Goal: Check status: Check status

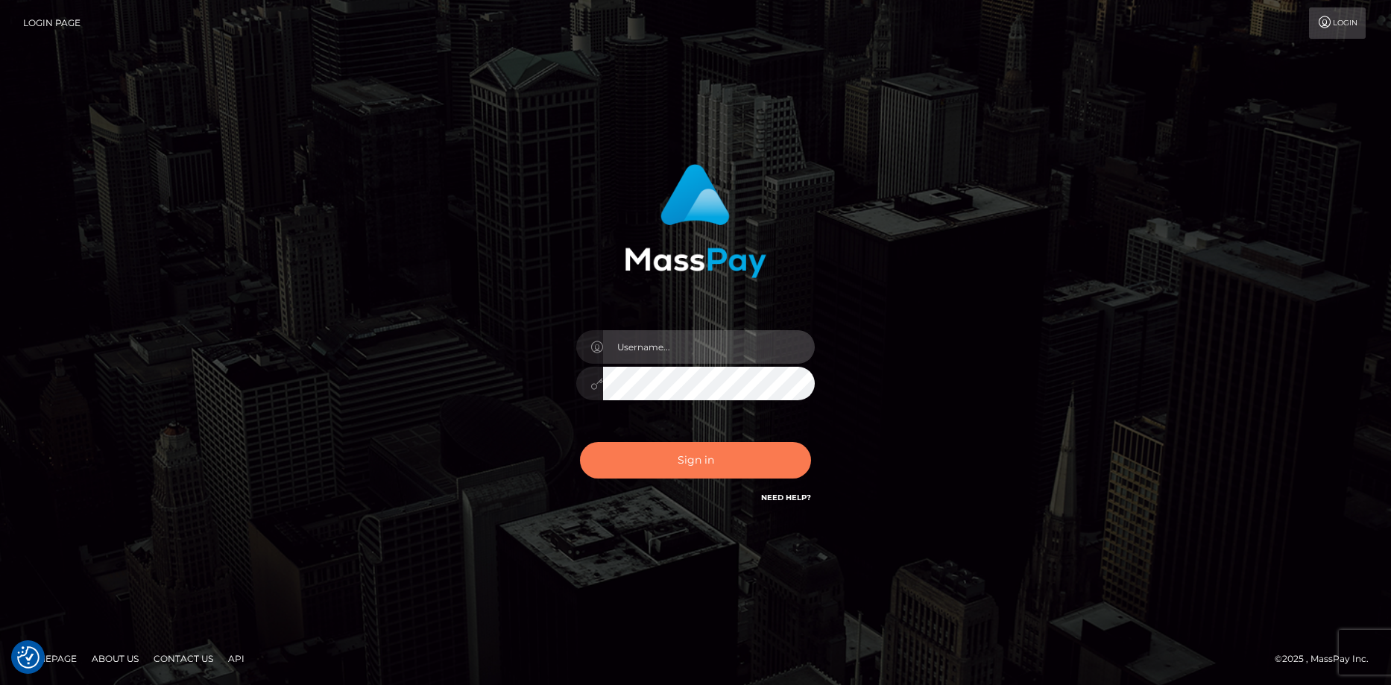
type input "Eduard Gavrilescu"
click at [645, 465] on button "Sign in" at bounding box center [695, 460] width 231 height 37
type input "Eduard Gavrilescu"
click at [644, 465] on button "Sign in" at bounding box center [695, 460] width 231 height 37
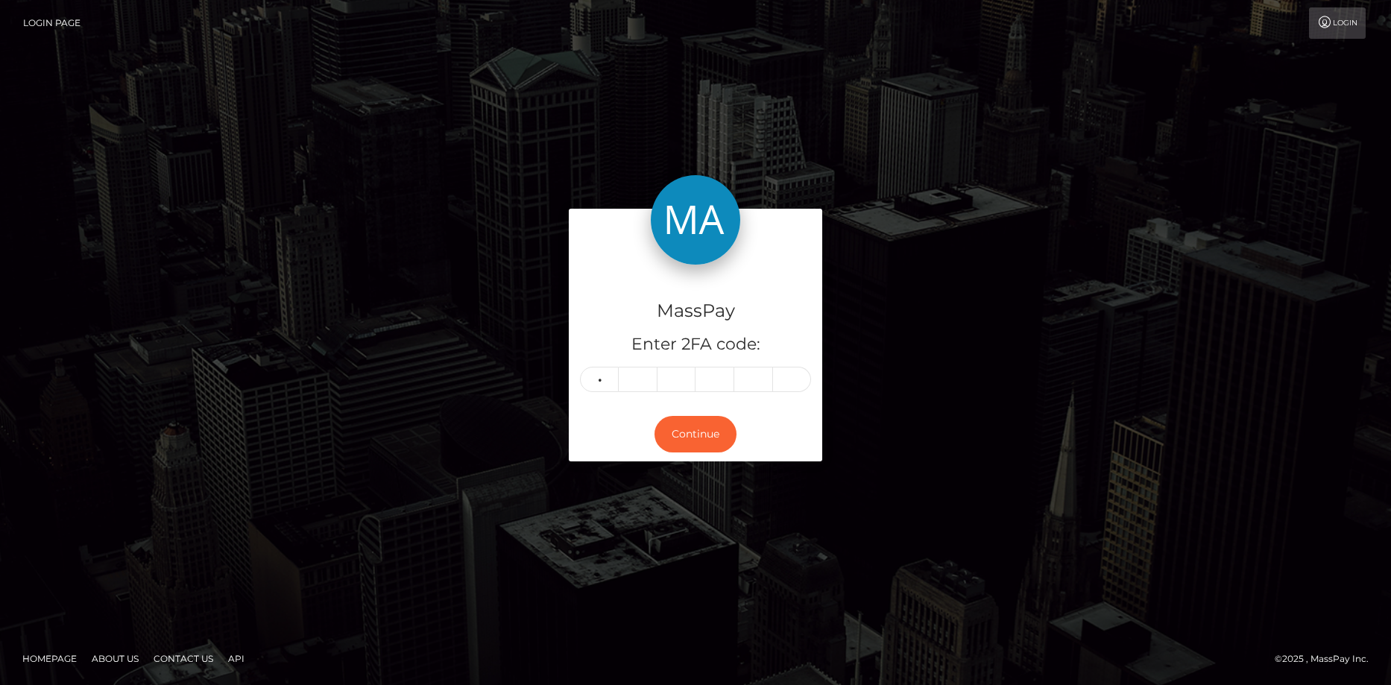
type input "8"
type input "6"
type input "9"
type input "5"
type input "7"
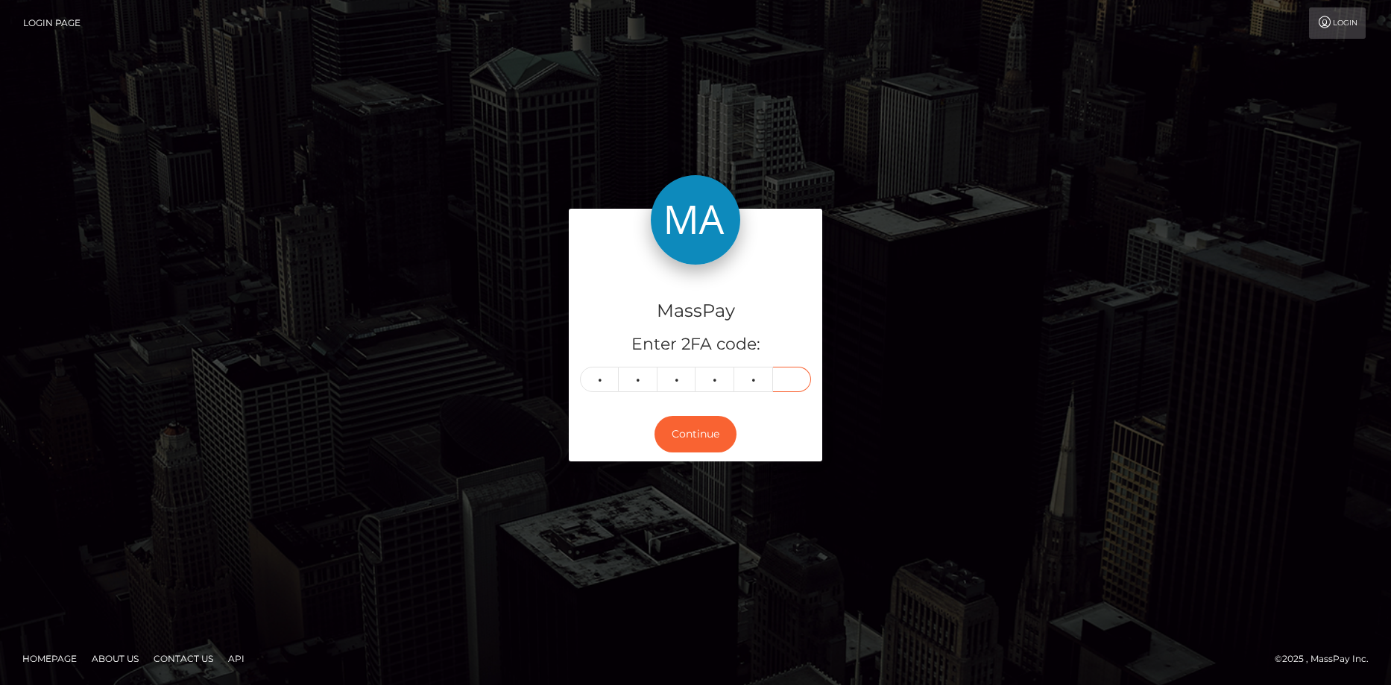
type input "6"
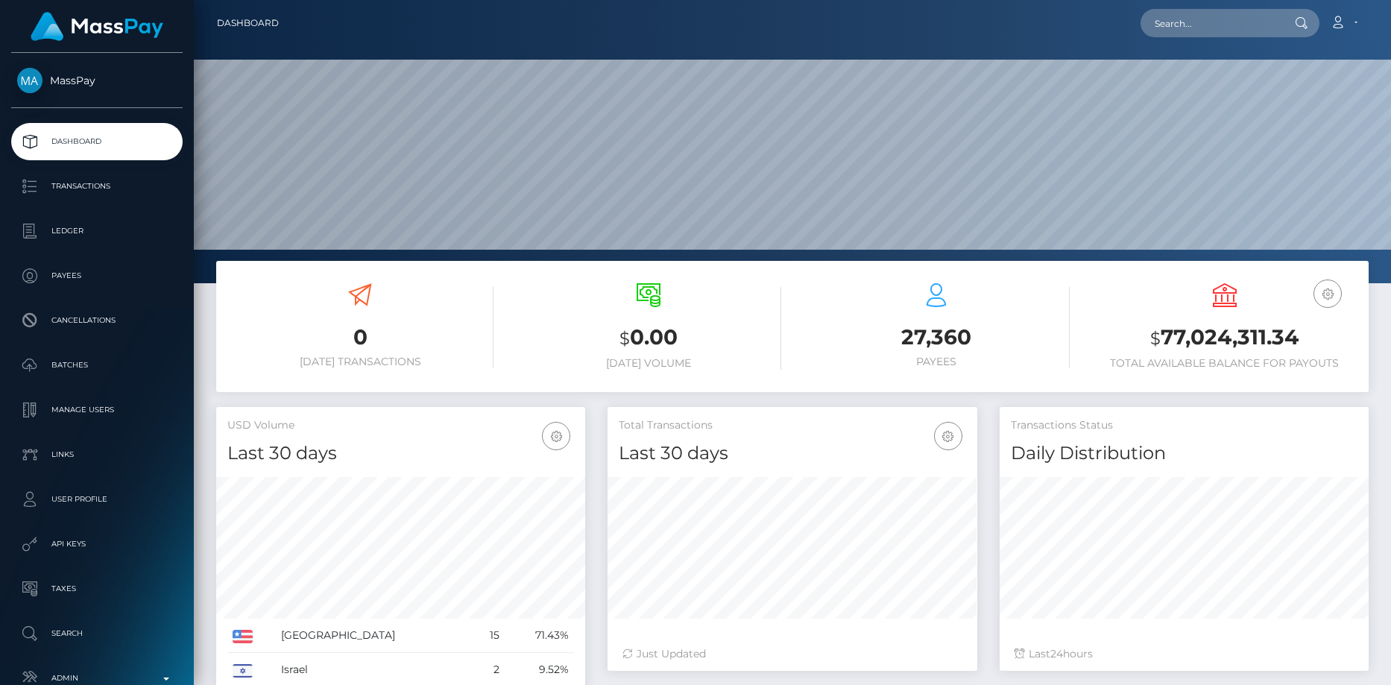
scroll to position [265, 370]
click at [1185, 29] on input "text" at bounding box center [1211, 23] width 140 height 28
paste input "706bfeb6-6b16-4de4-adfb-d21a9d4db61f"
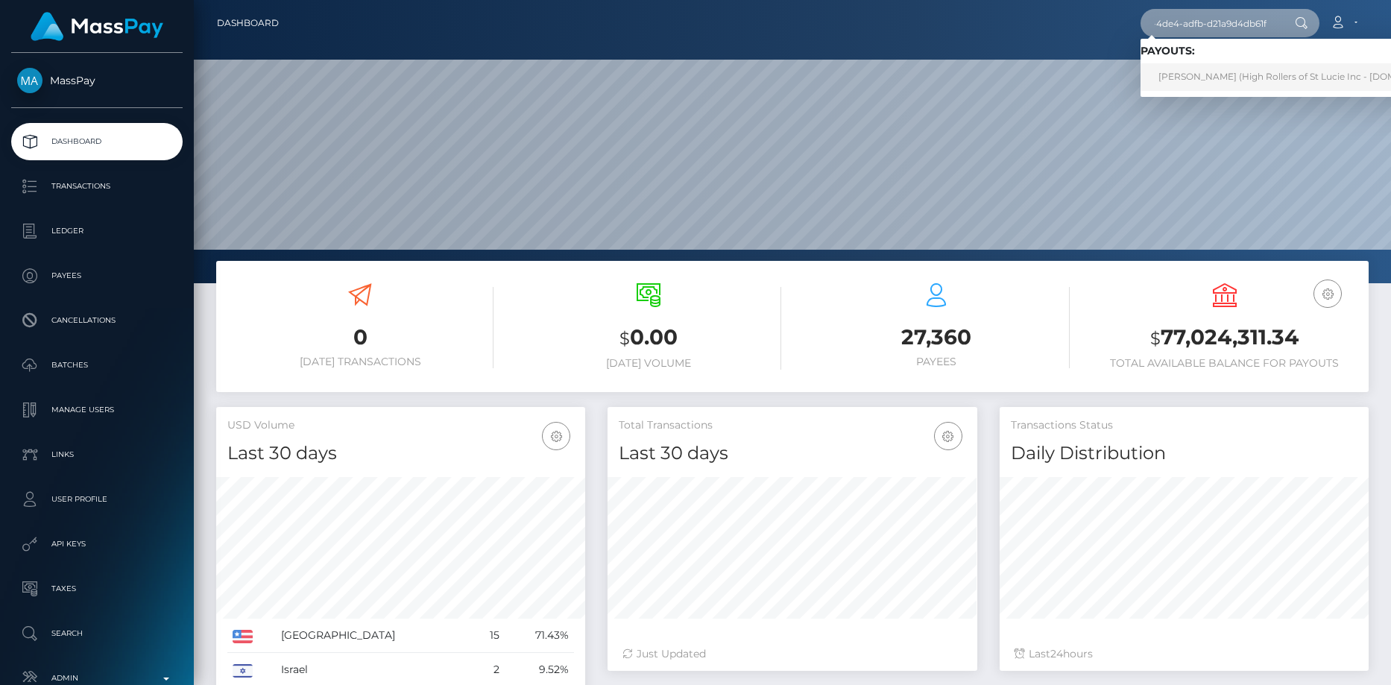
type input "706bfeb6-6b16-4de4-adfb-d21a9d4db61f"
click at [1175, 76] on link "JUDITH MOLINA (High Rollers of St Lucie Inc - Luckyrush.io)" at bounding box center [1305, 77] width 329 height 28
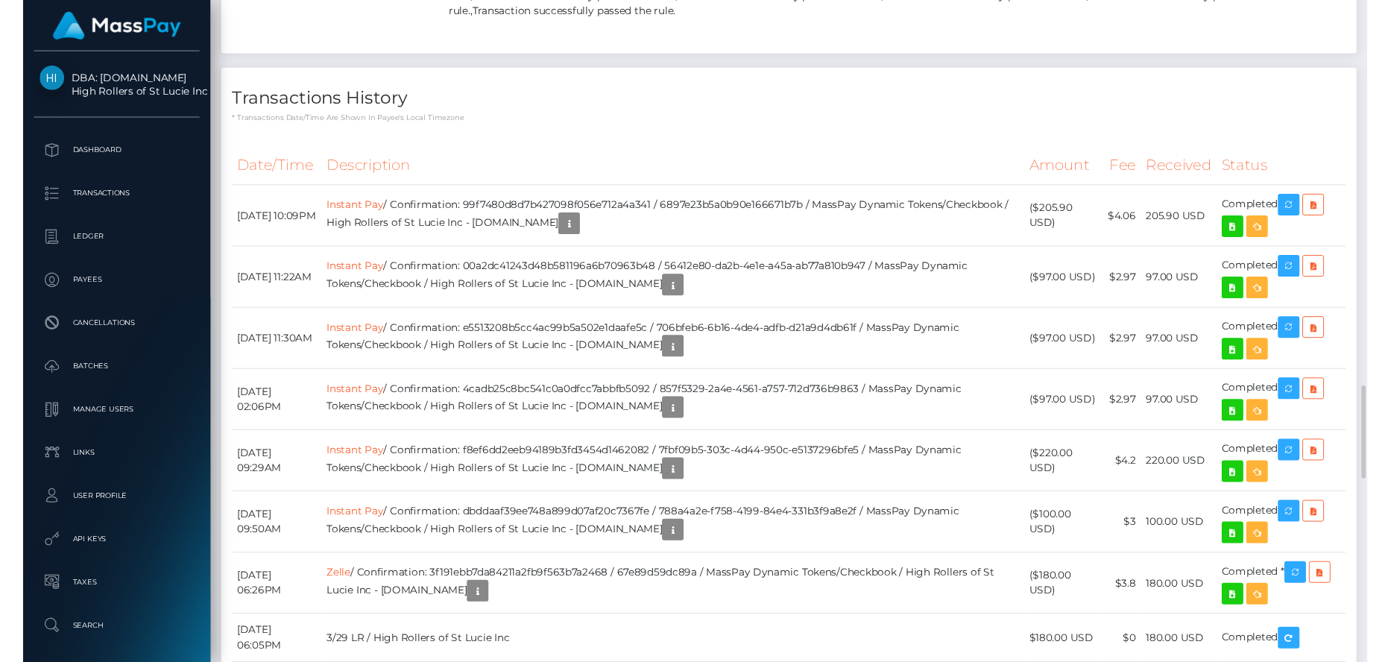
scroll to position [3430, 0]
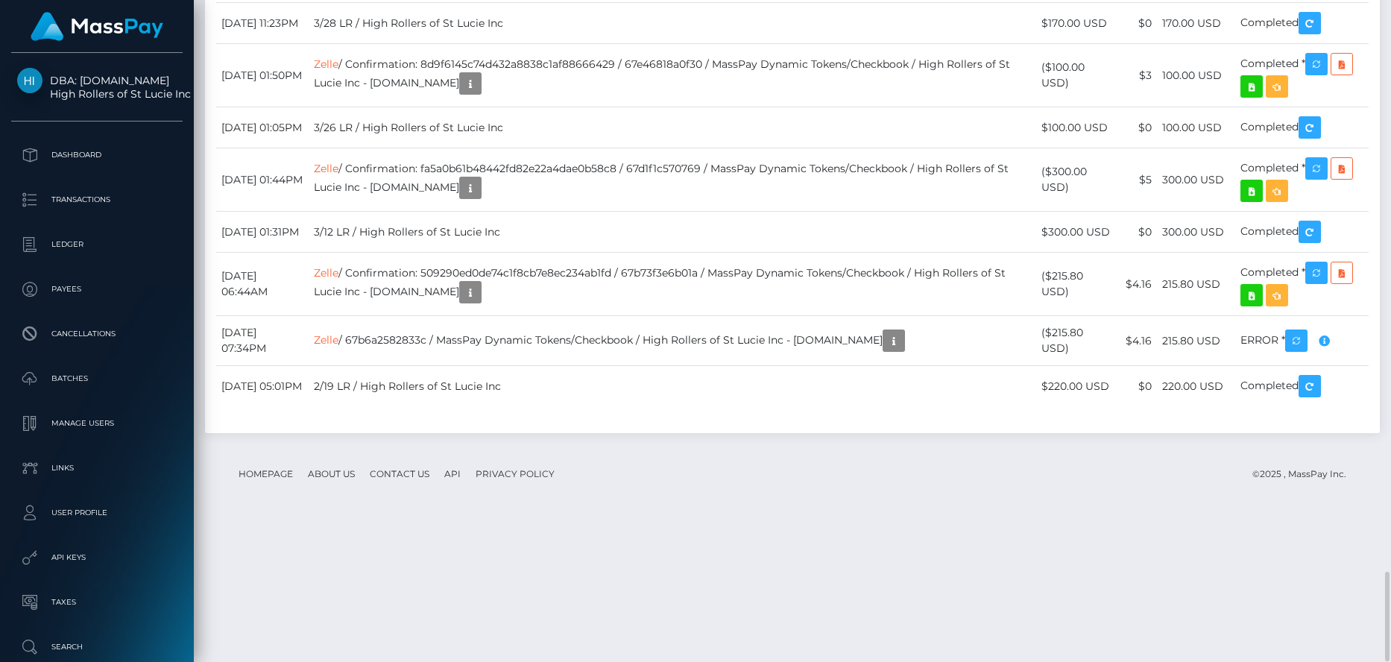
scroll to position [3653, 0]
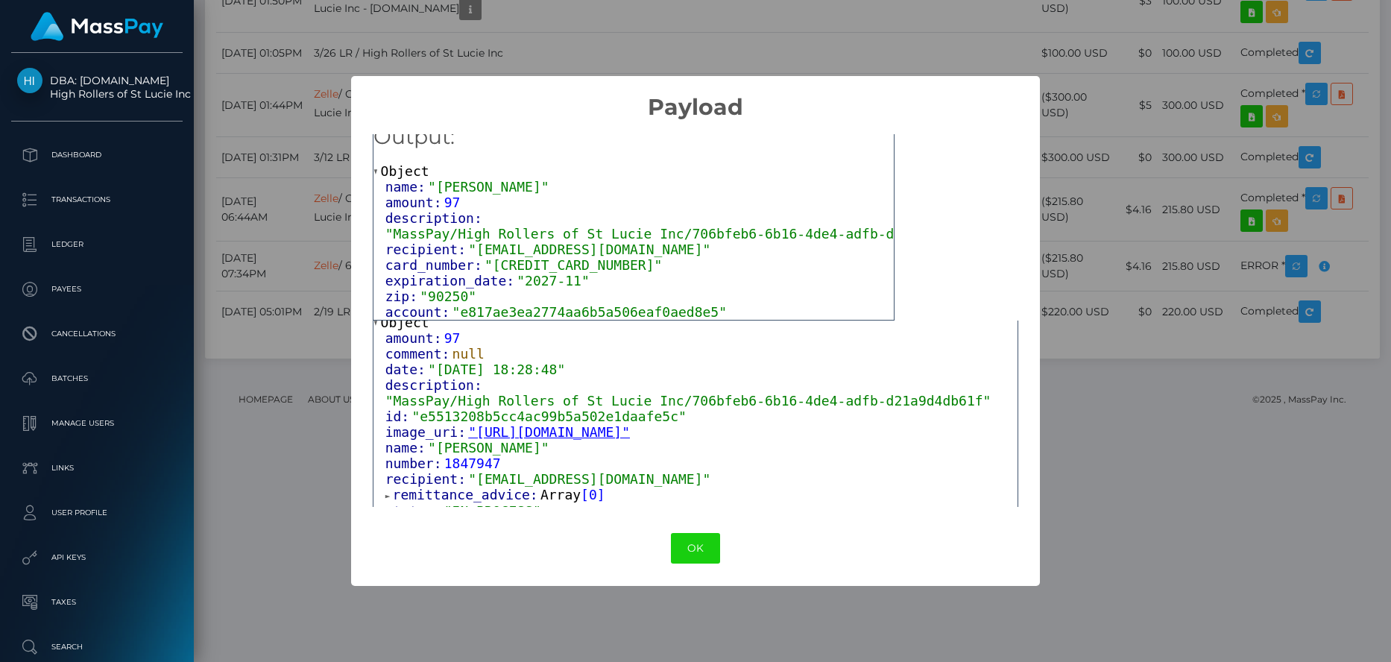
scroll to position [86, 0]
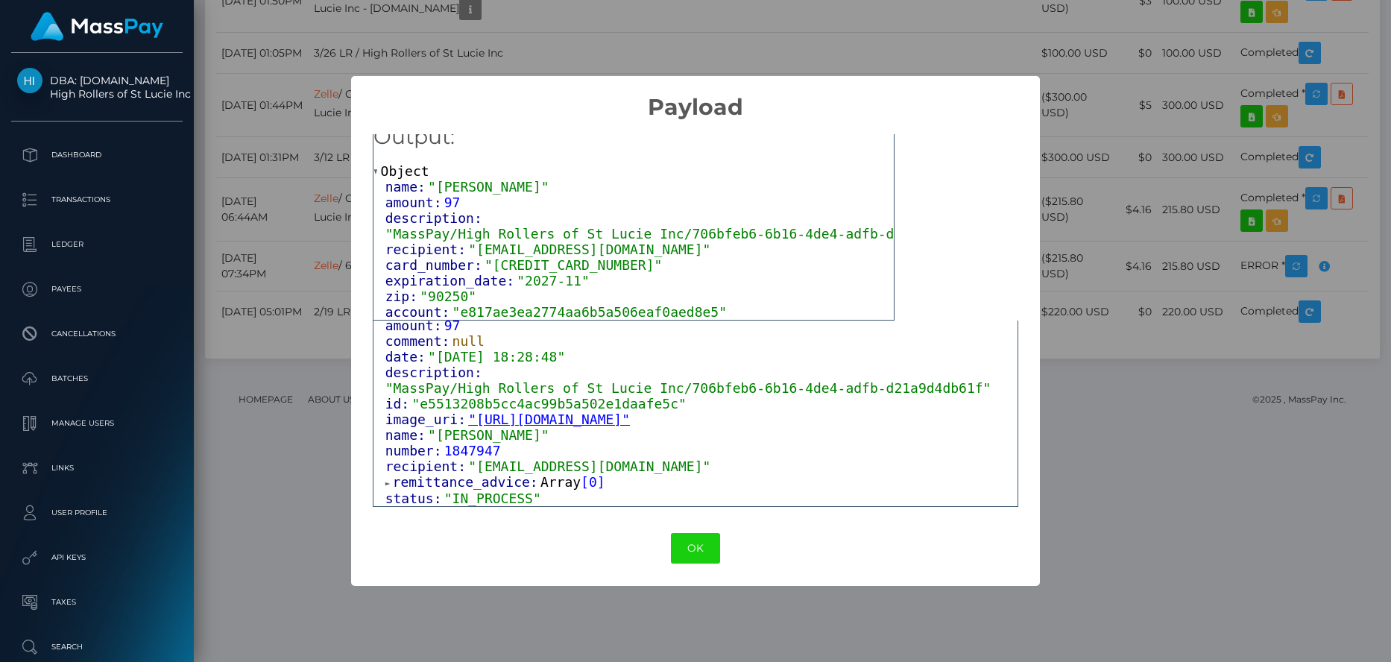
click at [508, 257] on span ""5344560005816233"" at bounding box center [573, 265] width 177 height 16
copy span "5344560005816233"
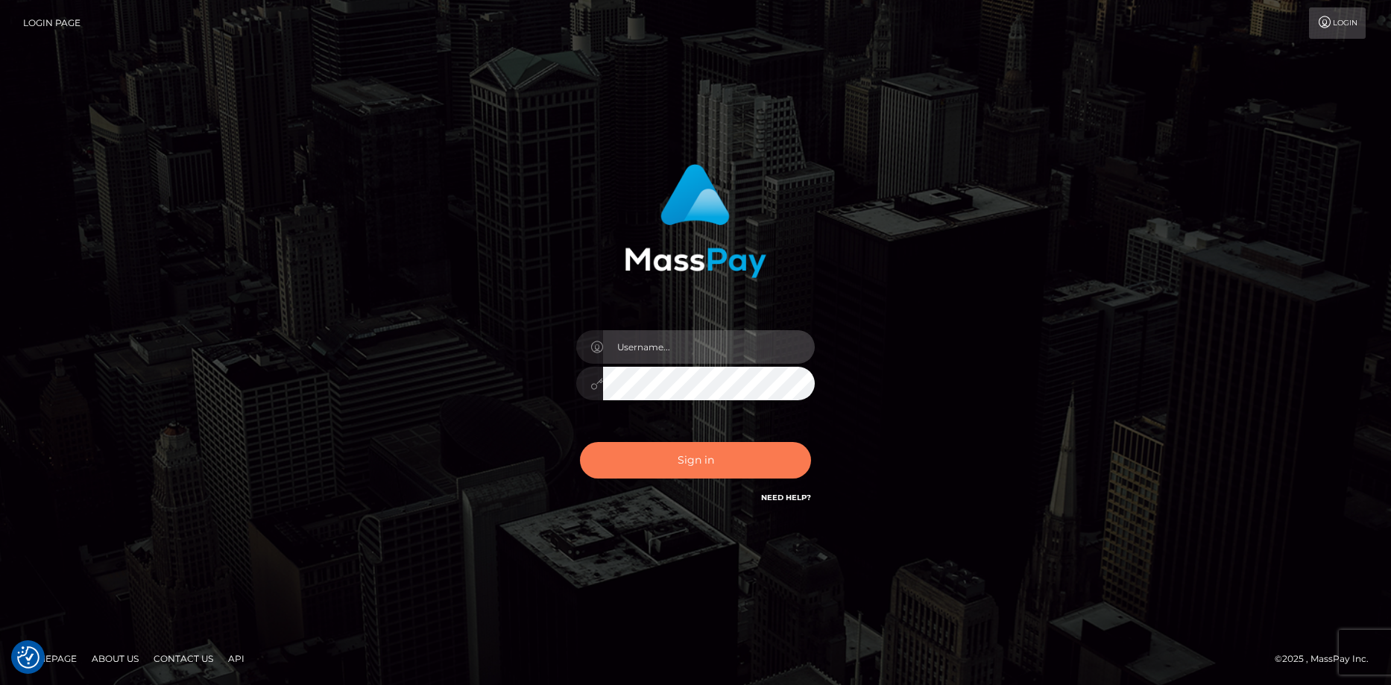
type input "[PERSON_NAME]"
click at [670, 454] on button "Sign in" at bounding box center [695, 460] width 231 height 37
type input "Eduard Gavrilescu"
click at [670, 454] on button "Sign in" at bounding box center [695, 460] width 231 height 37
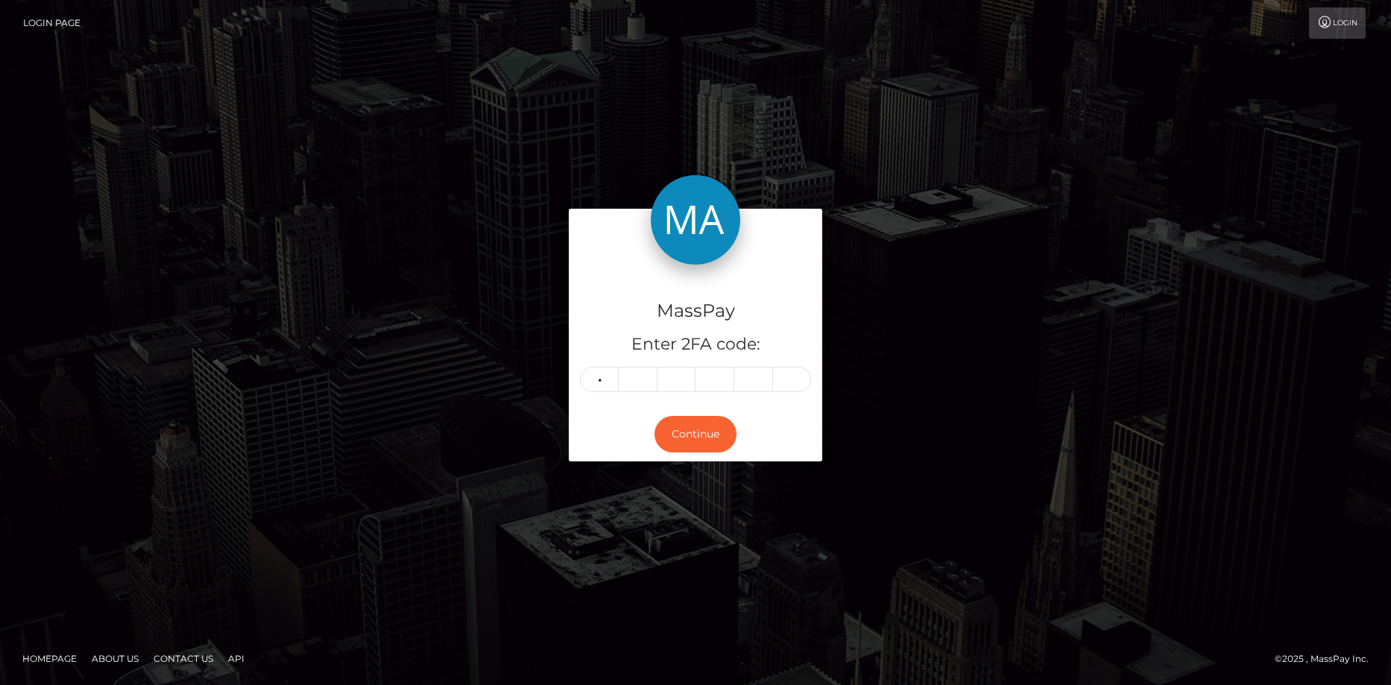
type input "8"
type input "9"
type input "2"
type input "4"
type input "9"
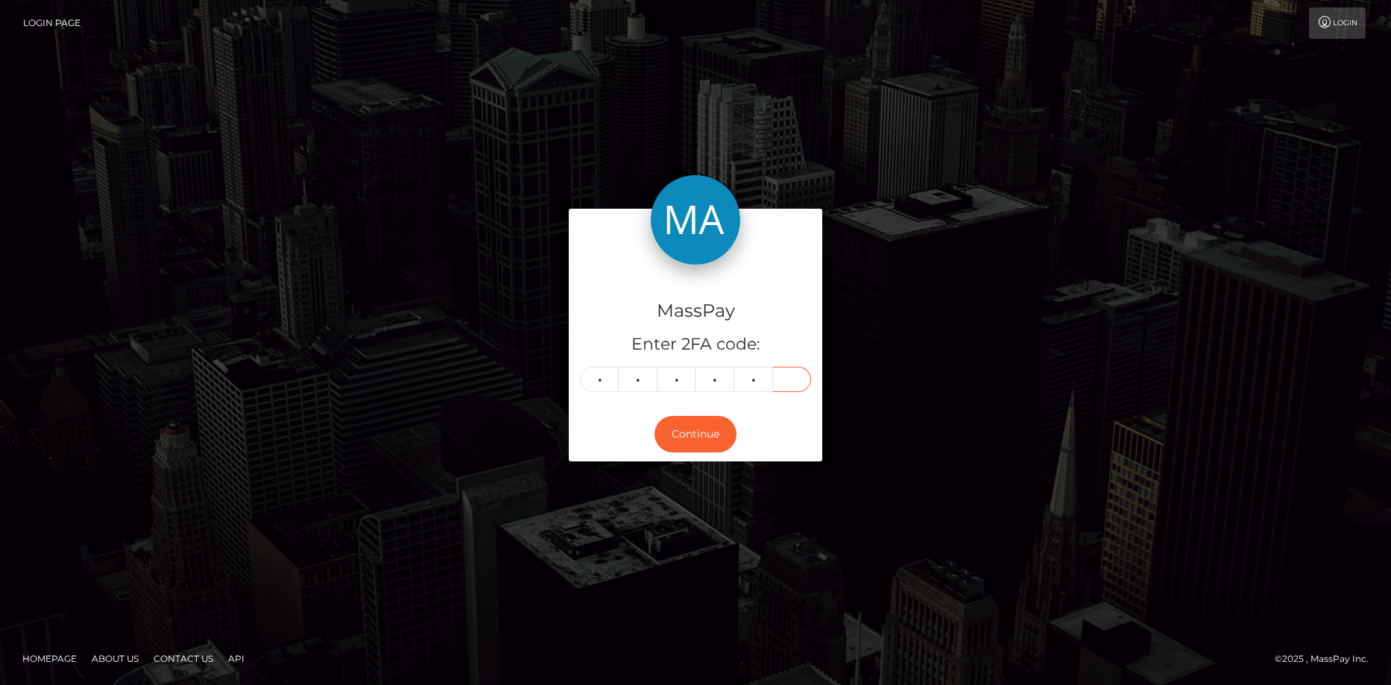
type input "0"
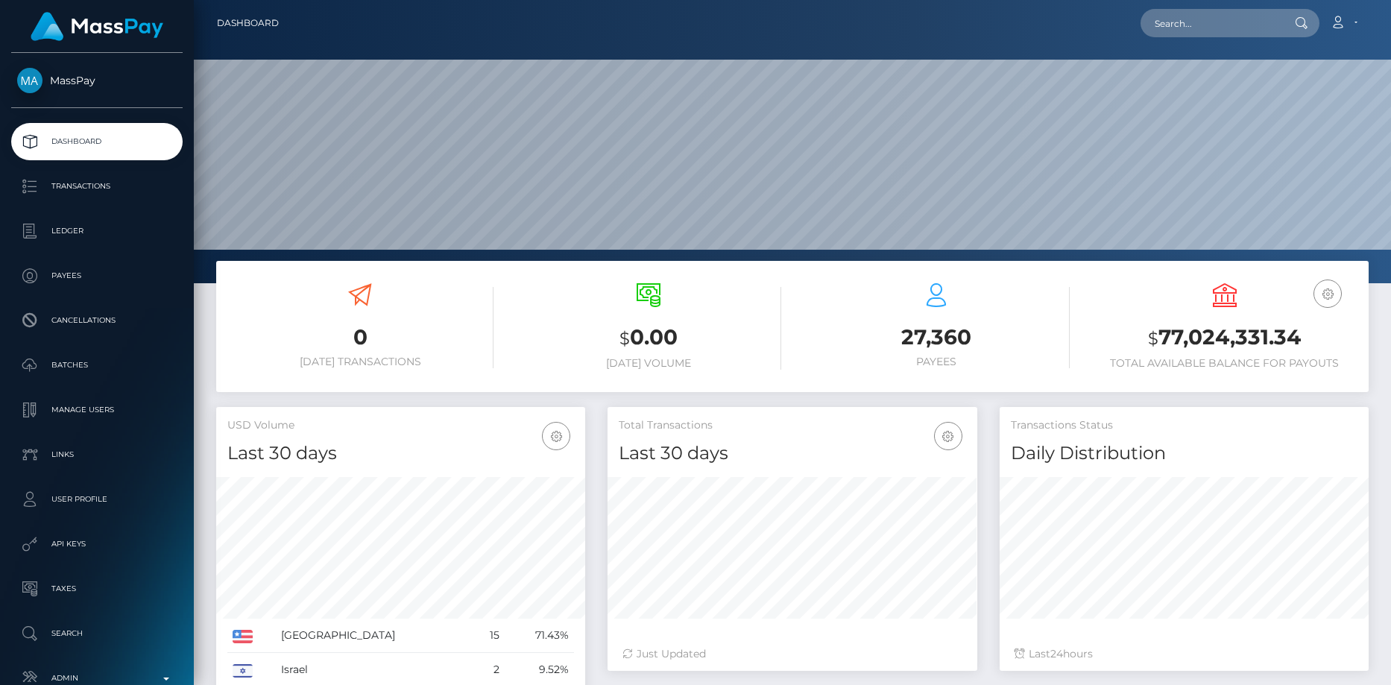
scroll to position [265, 370]
click at [1188, 27] on input "text" at bounding box center [1211, 23] width 140 height 28
paste input "PY62237732"
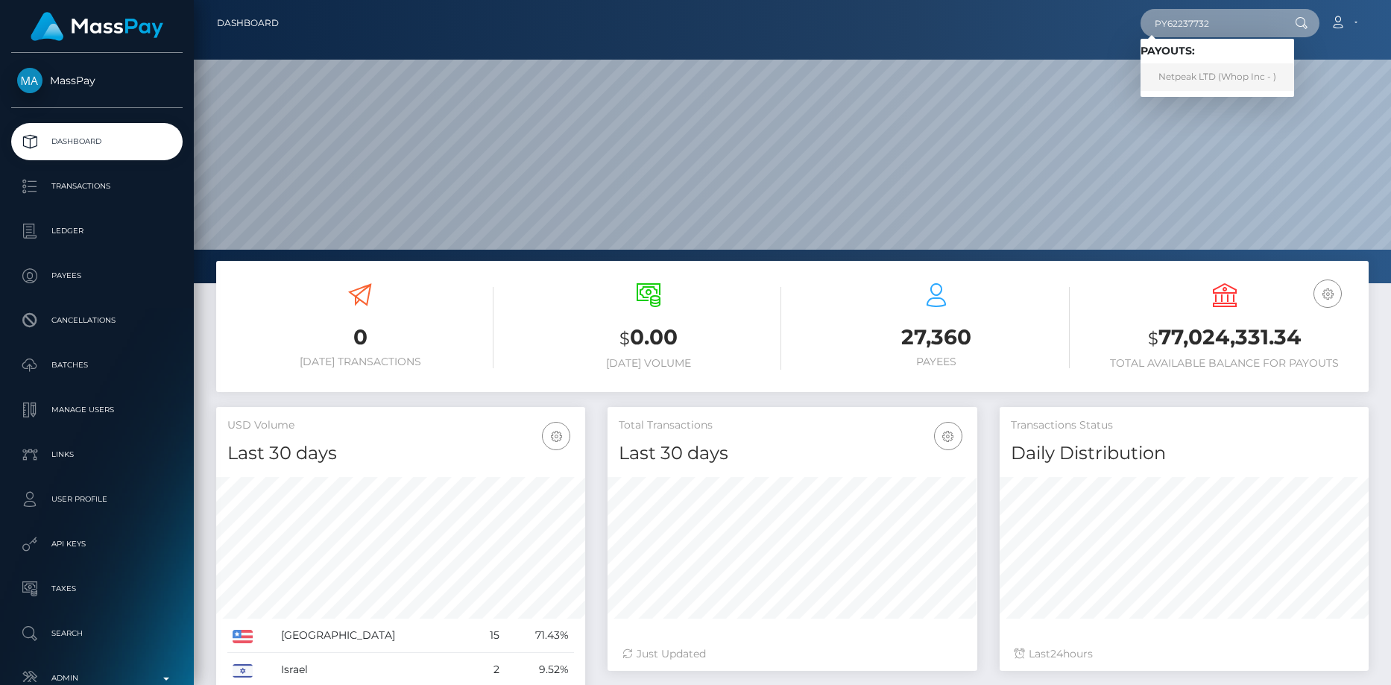
type input "PY62237732"
click at [1185, 75] on link "Netpeak LTD (Whop Inc - )" at bounding box center [1218, 77] width 154 height 28
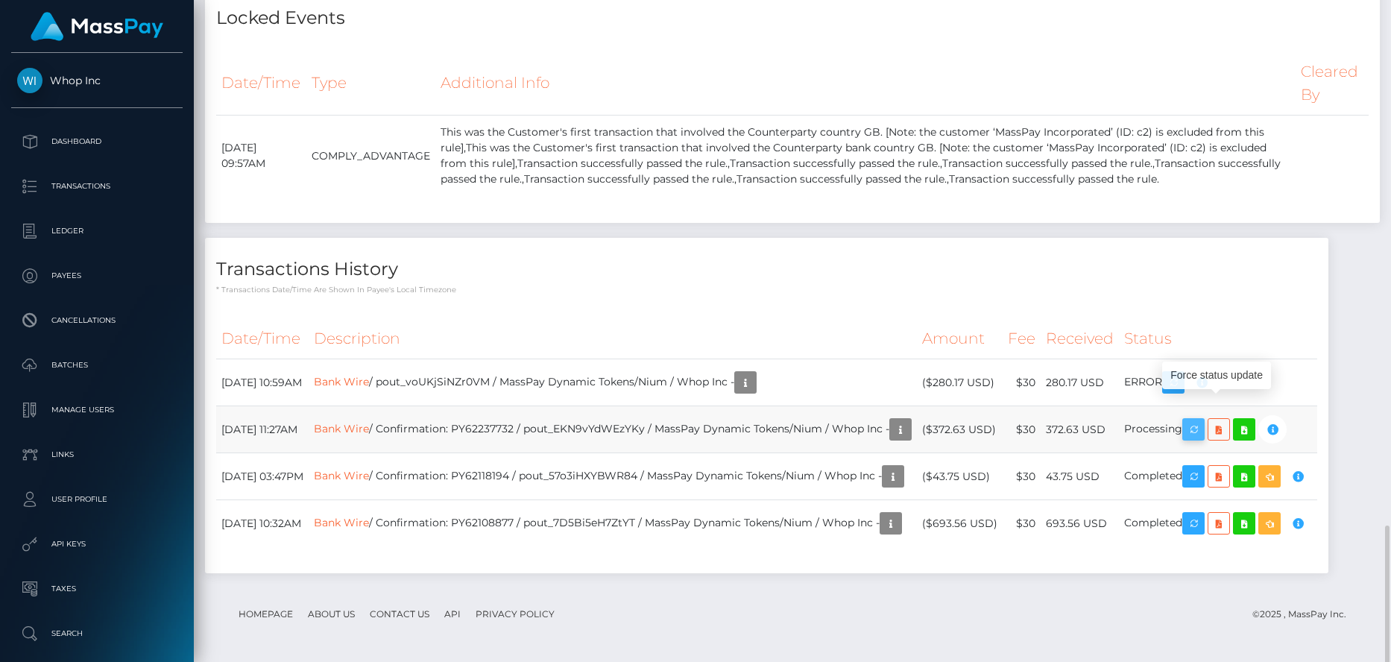
scroll to position [179, 370]
click at [1203, 439] on icon "button" at bounding box center [1194, 430] width 18 height 19
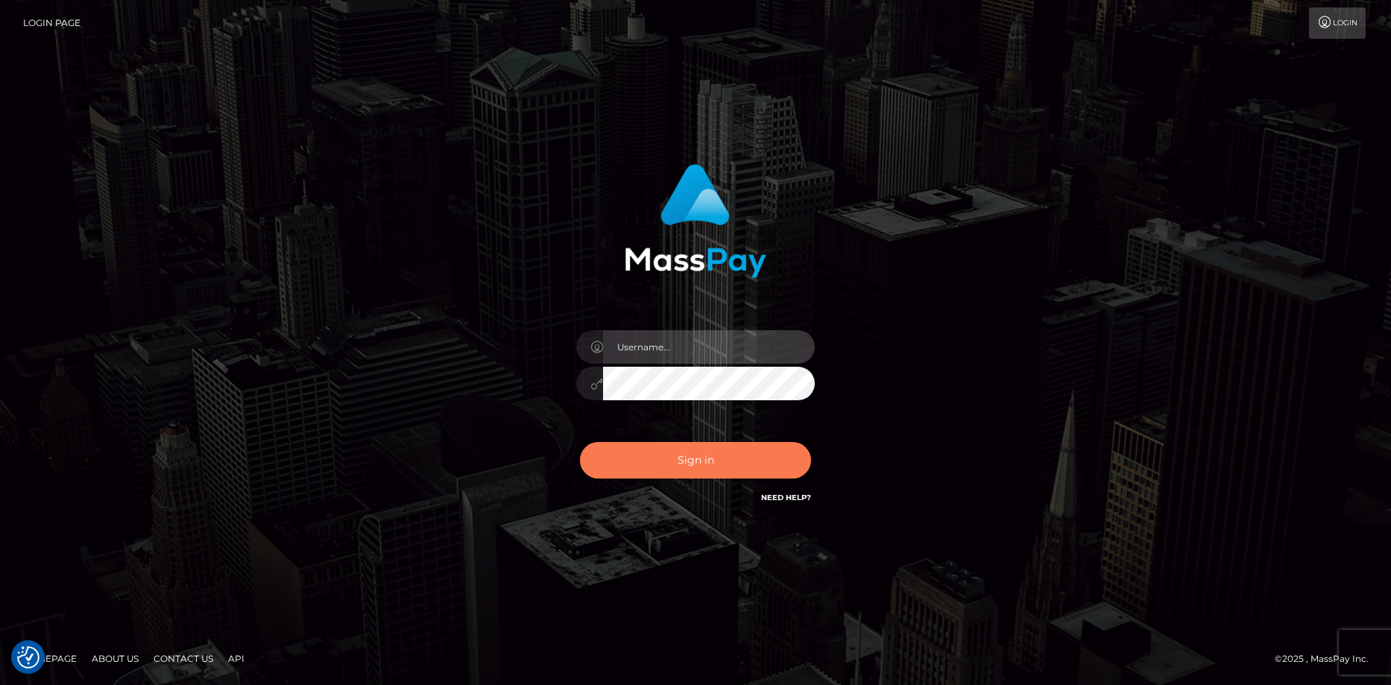
type input "[PERSON_NAME]"
click at [673, 462] on button "Sign in" at bounding box center [695, 460] width 231 height 37
type input "Eduard Gavrilescu"
click at [683, 450] on button "Sign in" at bounding box center [695, 460] width 231 height 37
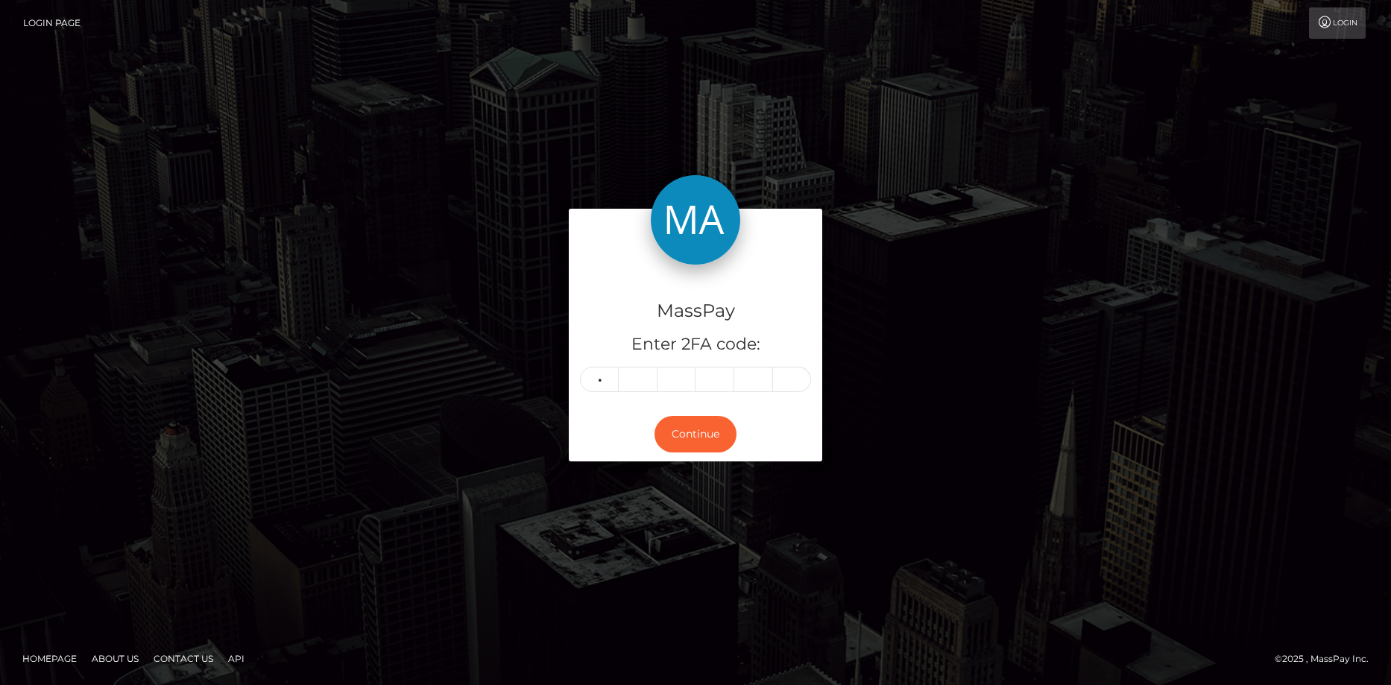
type input "0"
type input "2"
type input "8"
type input "0"
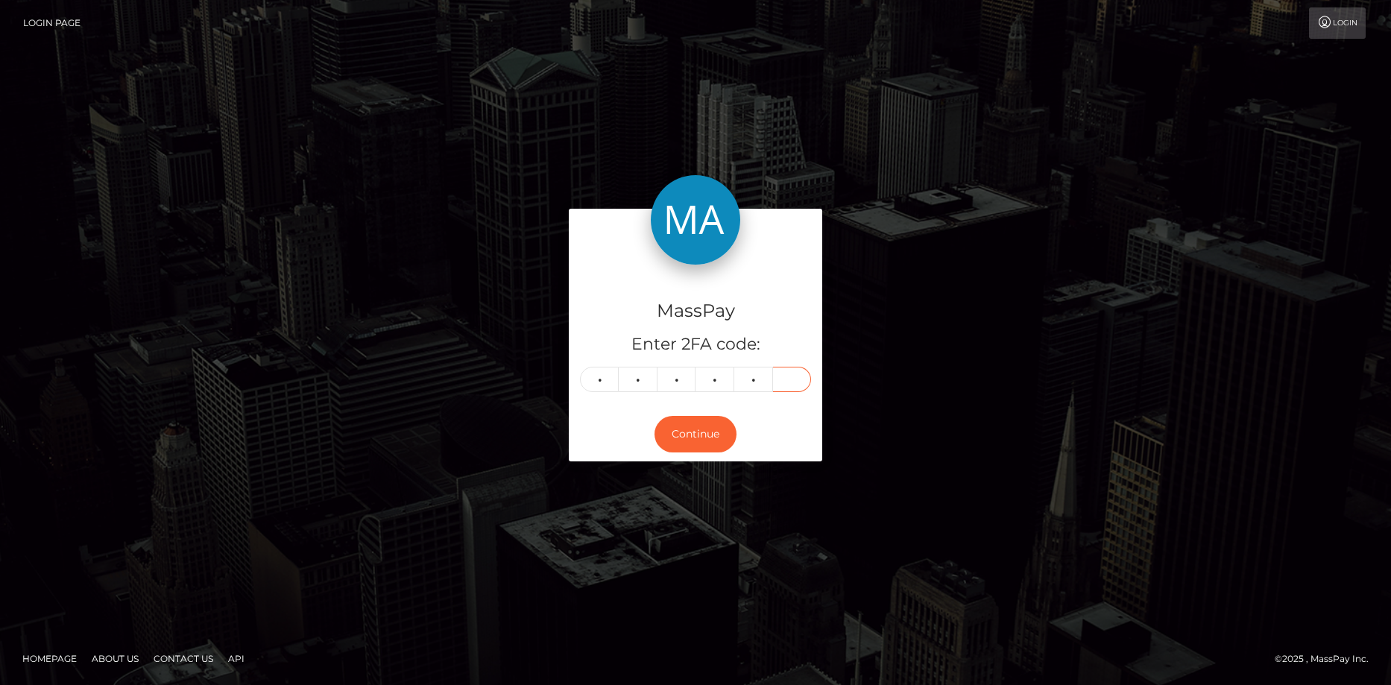
type input "2"
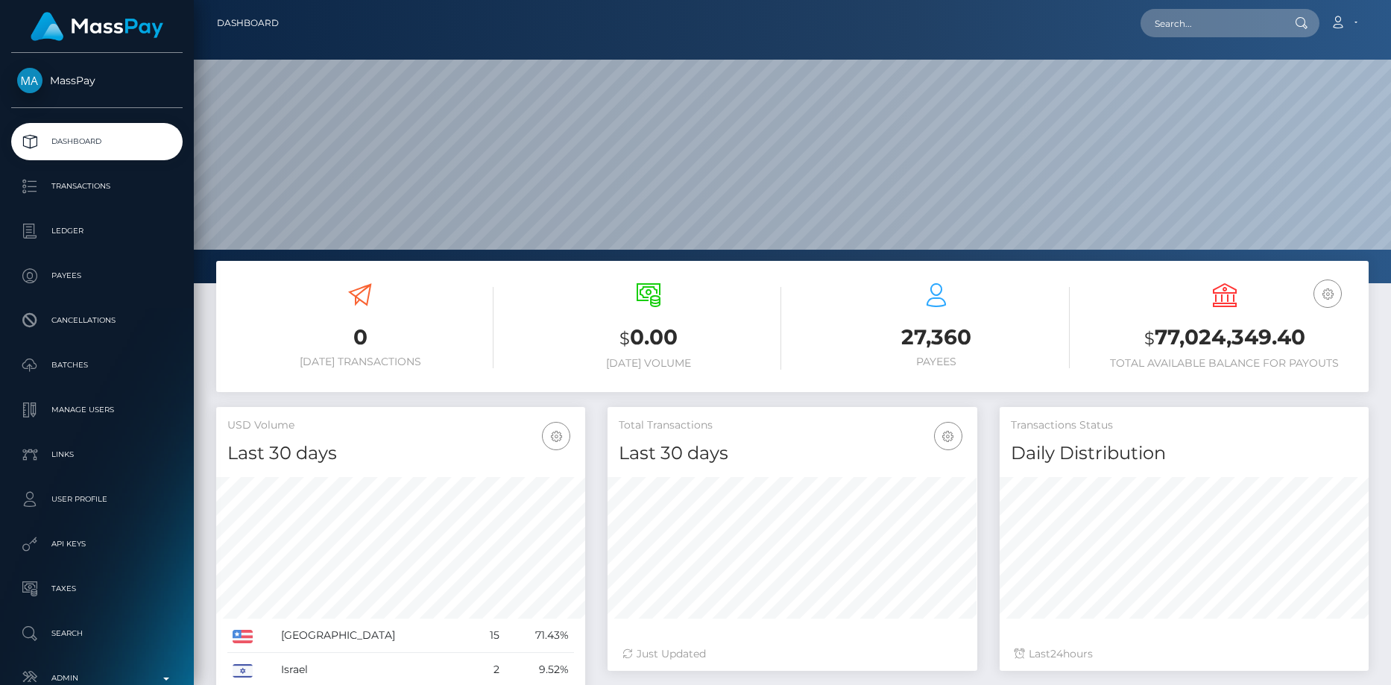
click at [1163, 14] on input "text" at bounding box center [1211, 23] width 140 height 28
paste input "b69ce0d8-4b1d-40e5-949a-9576b0d70edf"
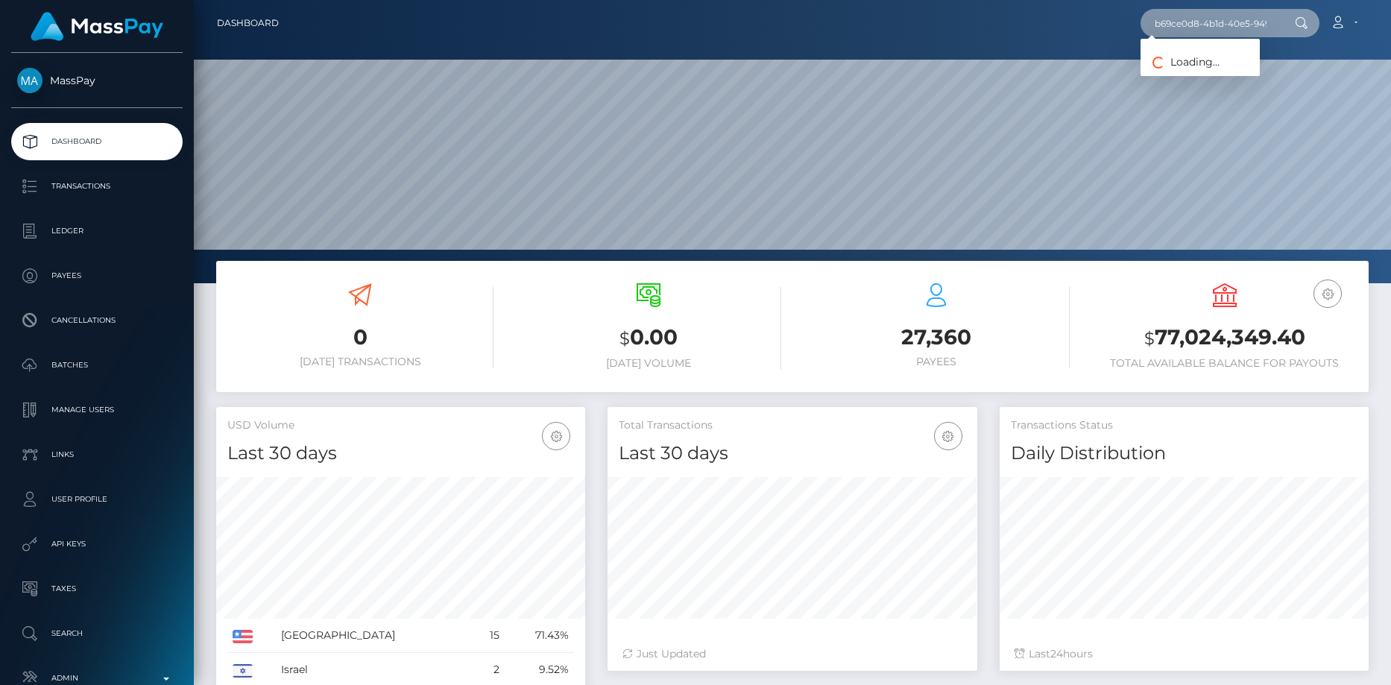
scroll to position [0, 84]
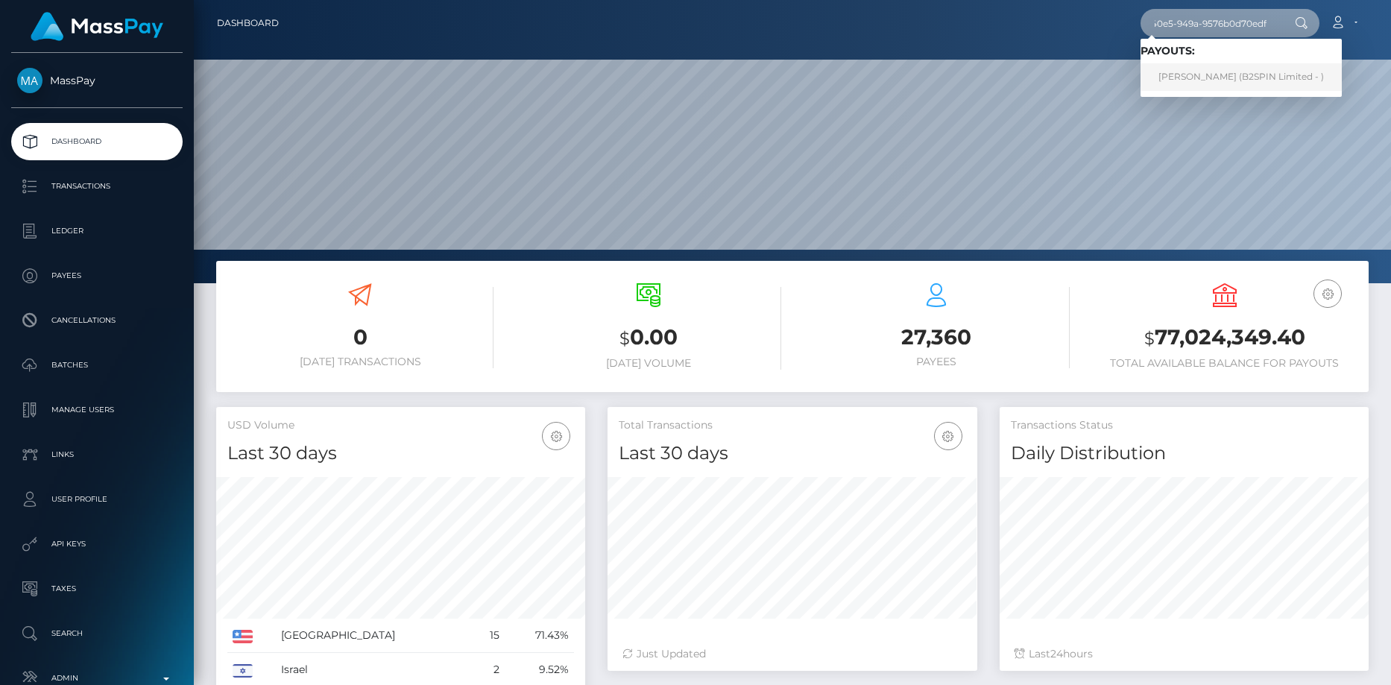
type input "b69ce0d8-4b1d-40e5-949a-9576b0d70edf"
click at [1185, 81] on link "AMY NICHOLE ANDREWS (B2SPIN Limited - )" at bounding box center [1241, 77] width 201 height 28
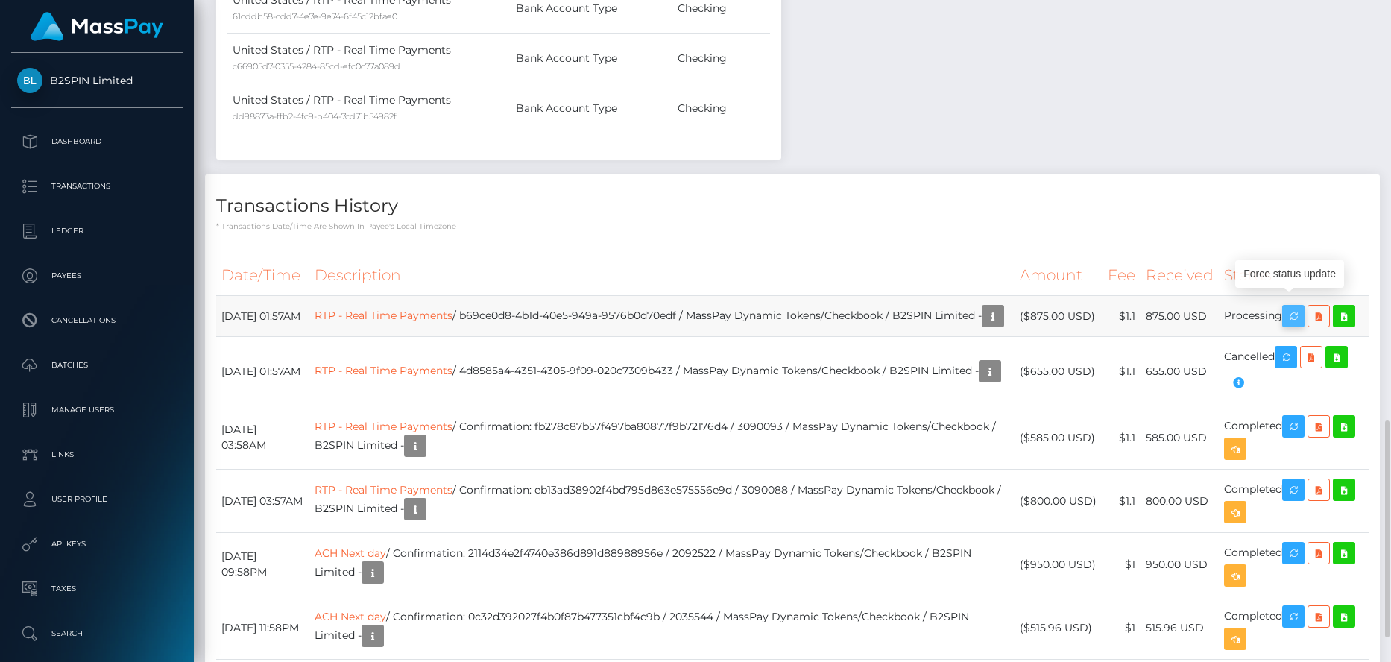
scroll to position [179, 370]
click at [1297, 307] on icon "button" at bounding box center [1294, 316] width 18 height 19
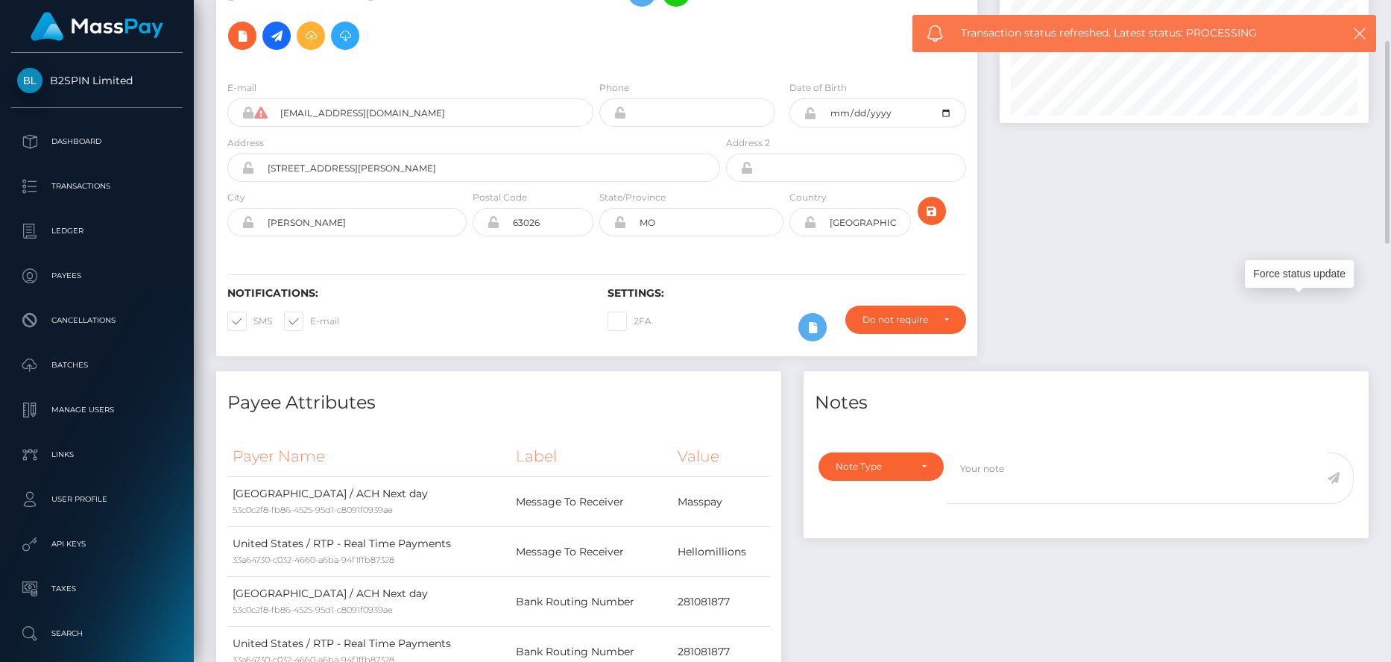
scroll to position [0, 0]
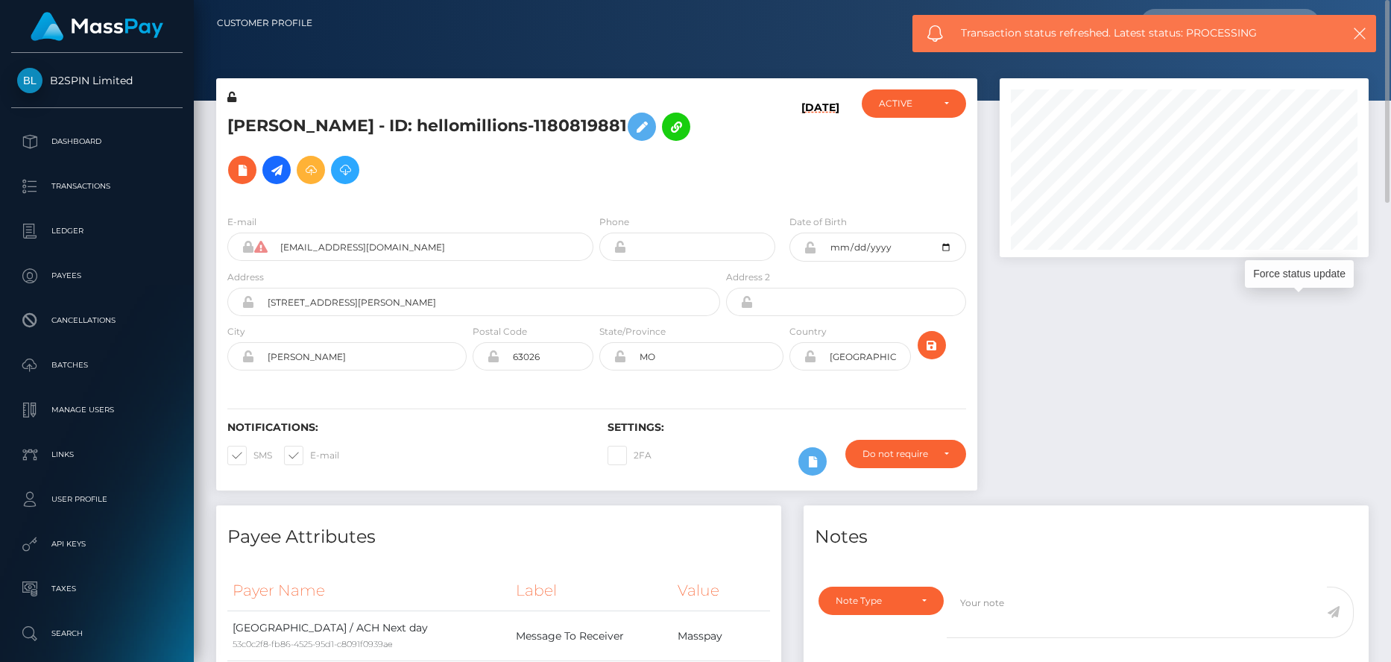
click at [1356, 21] on div "Transaction status refreshed. Latest status: PROCESSING" at bounding box center [1145, 33] width 464 height 37
click at [1349, 37] on div "Transaction status refreshed. Latest status: PROCESSING" at bounding box center [1145, 33] width 464 height 37
click at [1357, 35] on icon "button" at bounding box center [1360, 33] width 15 height 15
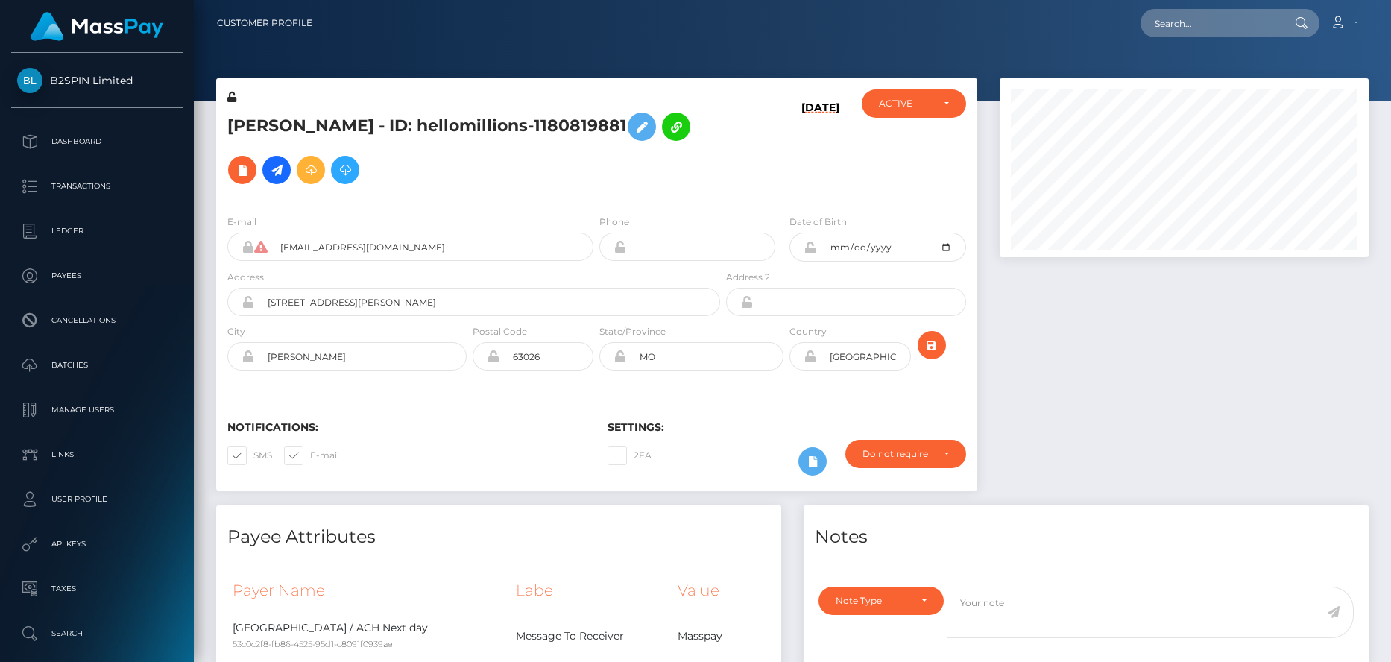
click at [1209, 30] on input "text" at bounding box center [1211, 23] width 140 height 28
paste input "7eaef2d2-8b4d-470c-b54c-cfe877ad9515"
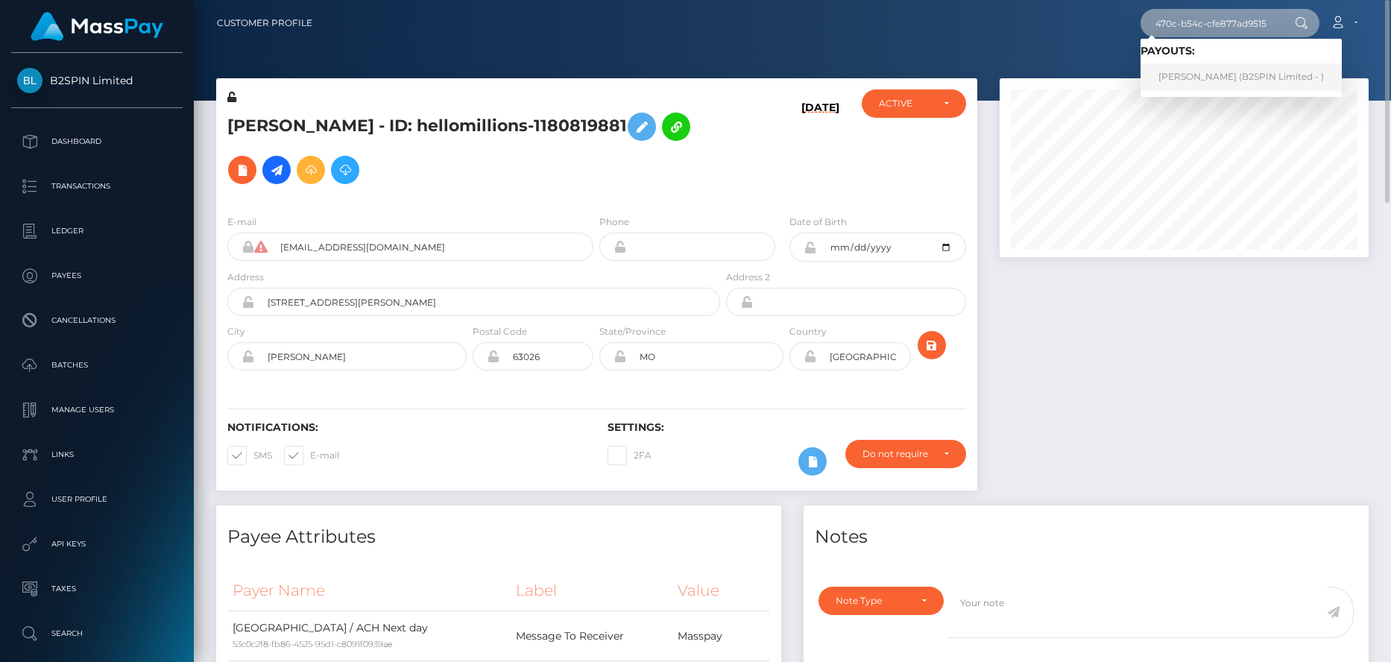
type input "7eaef2d2-8b4d-470c-b54c-cfe877ad9515"
click at [1202, 79] on link "DEANNA MICHELLE DENNIS (B2SPIN Limited - )" at bounding box center [1241, 77] width 201 height 28
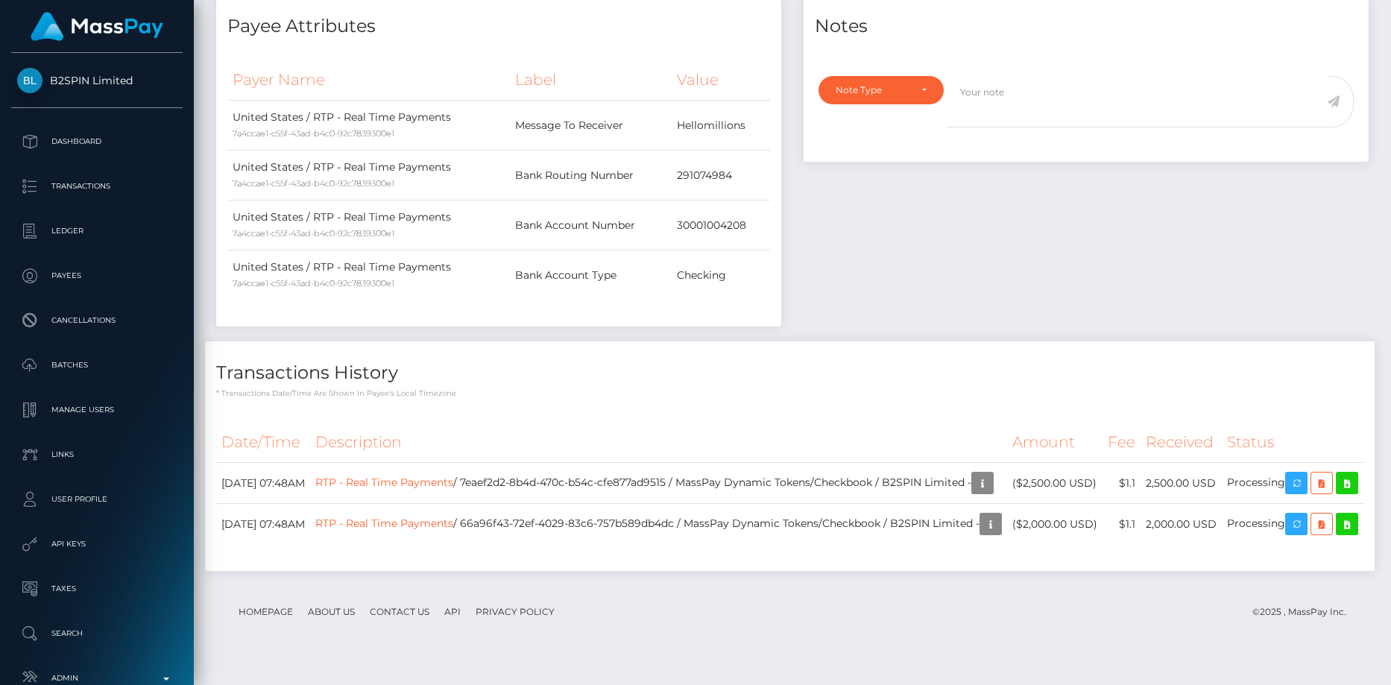
scroll to position [179, 370]
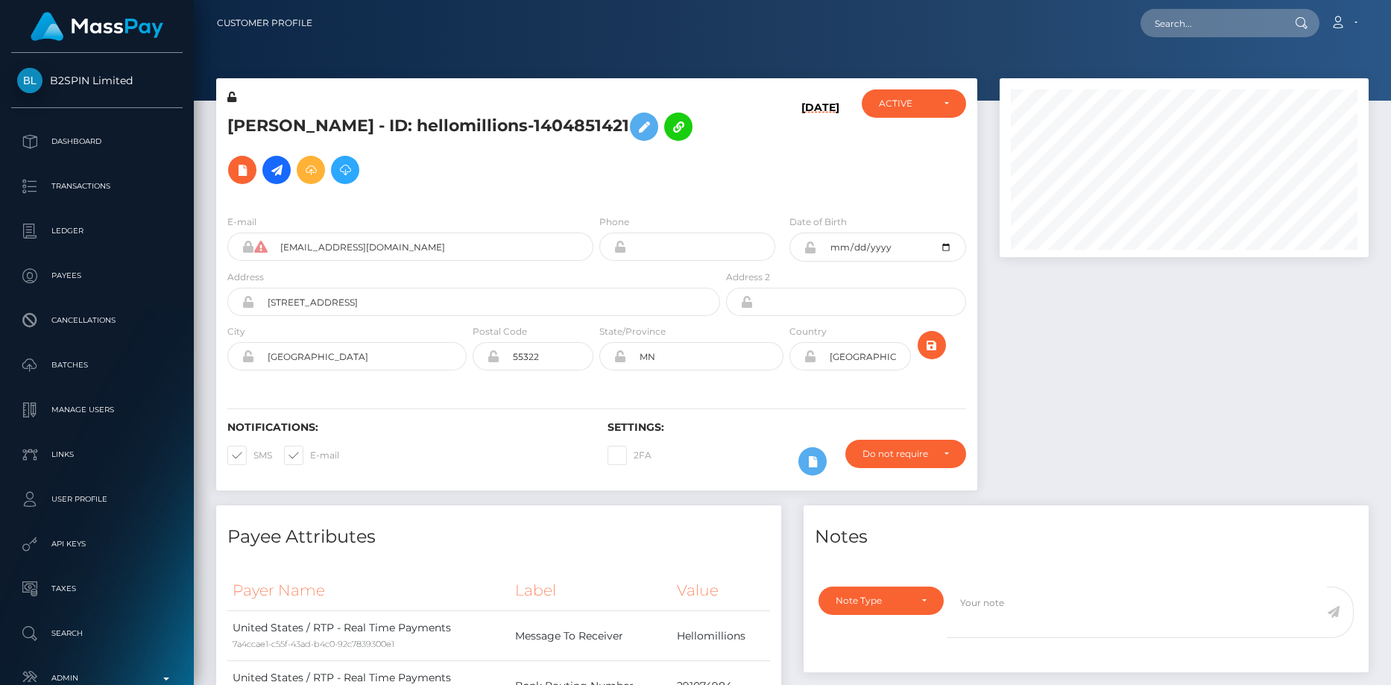
scroll to position [179, 370]
click at [1161, 31] on input "text" at bounding box center [1211, 23] width 140 height 28
paste input "[EMAIL_ADDRESS][DOMAIN_NAME]"
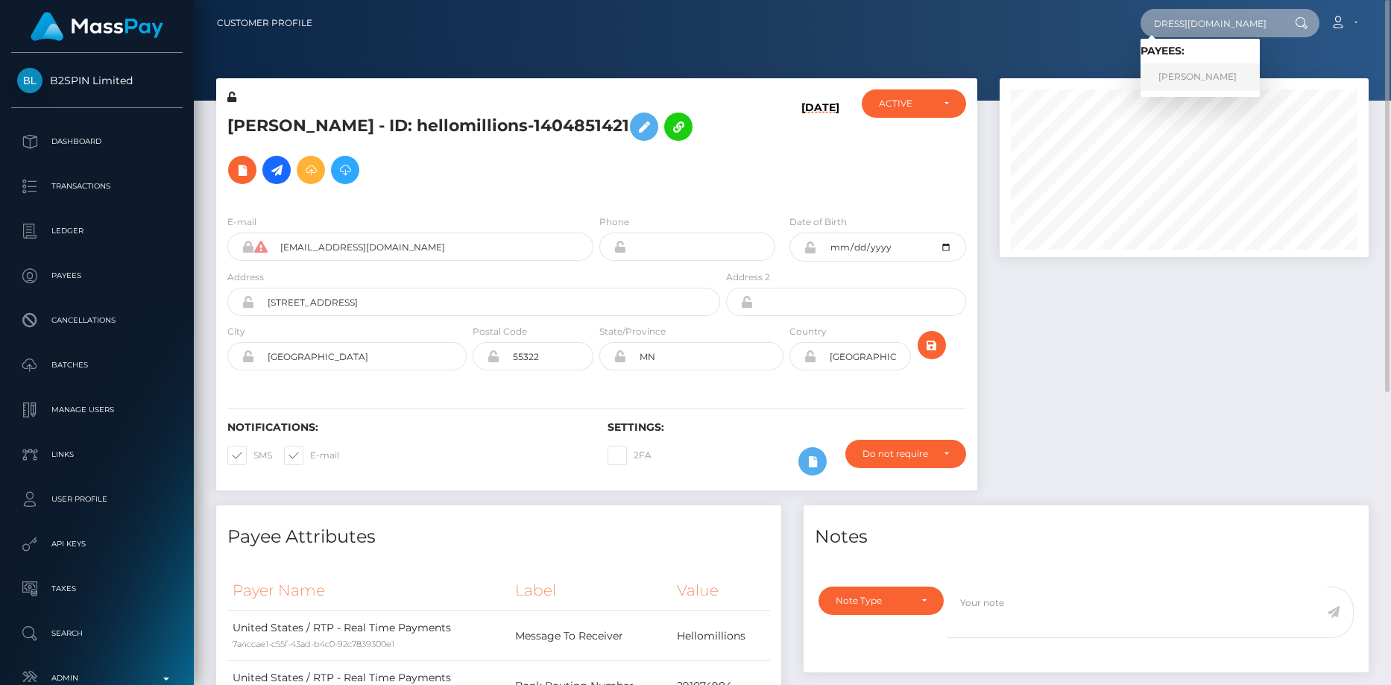
type input "[EMAIL_ADDRESS][DOMAIN_NAME]"
click at [1185, 75] on link "Abdul Rehman" at bounding box center [1200, 77] width 119 height 28
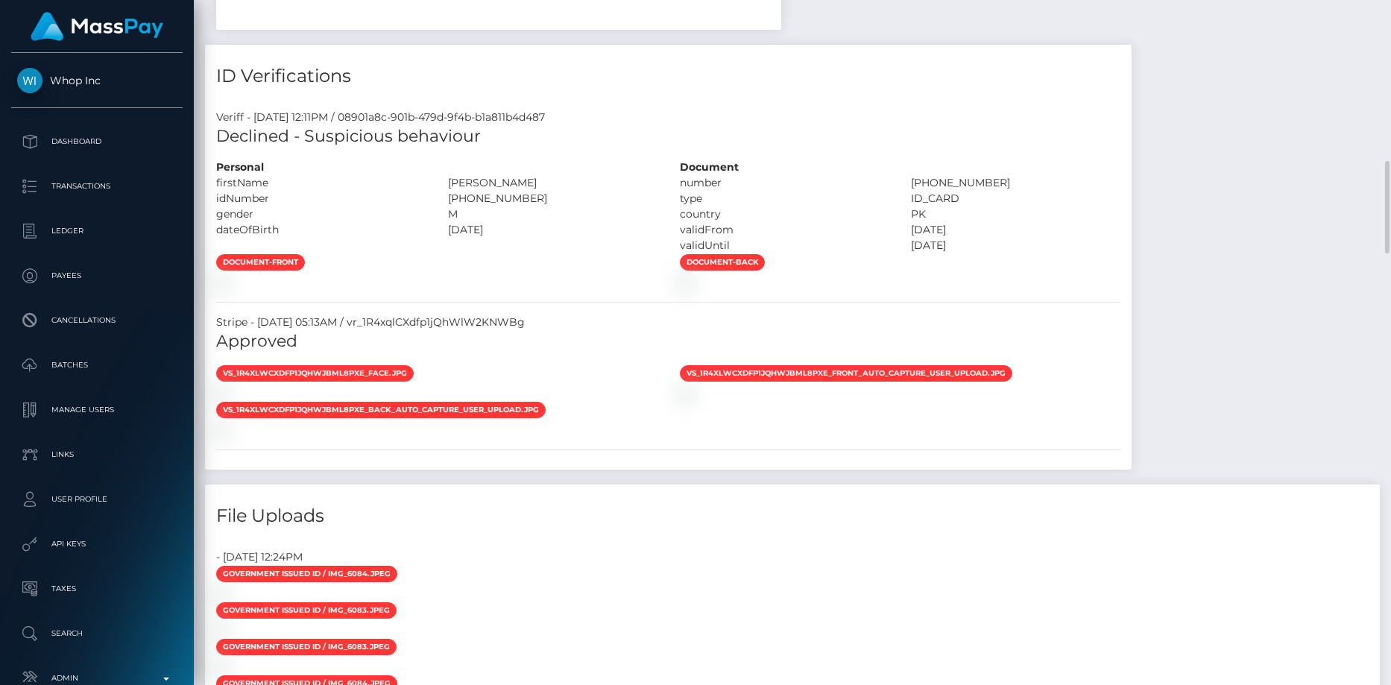
scroll to position [820, 0]
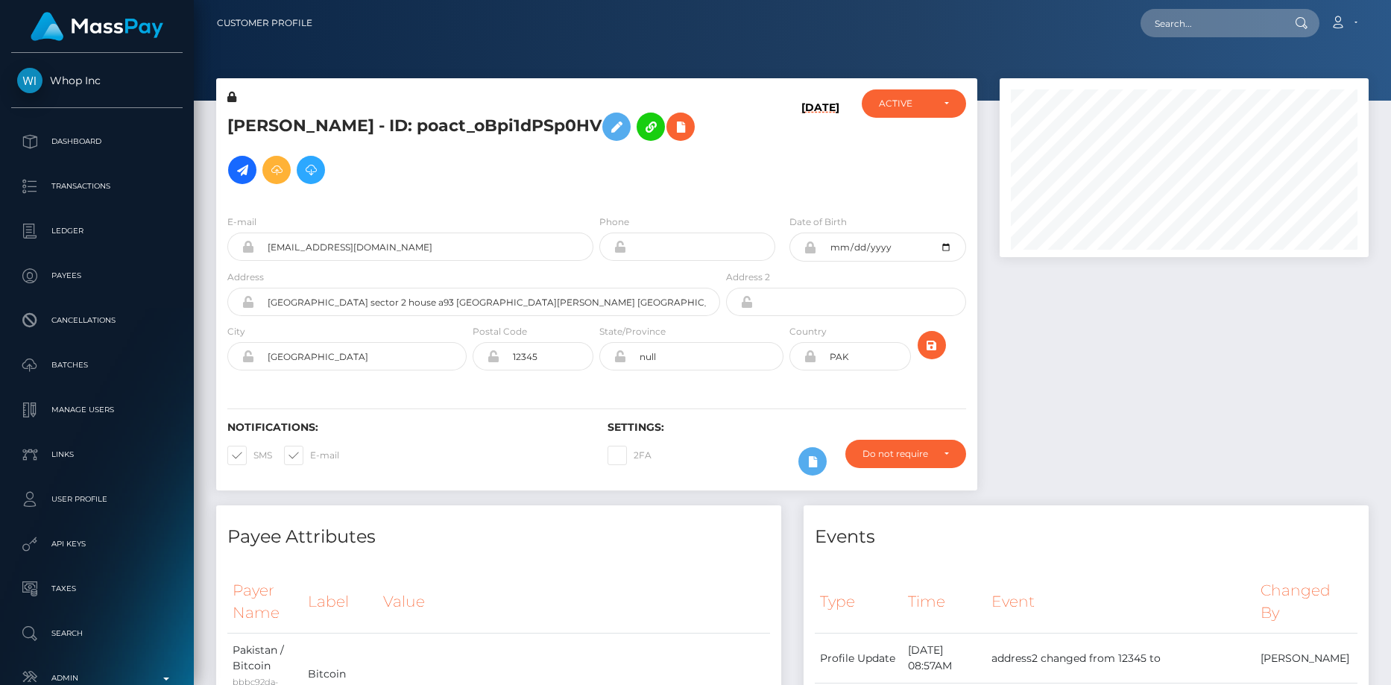
scroll to position [179, 370]
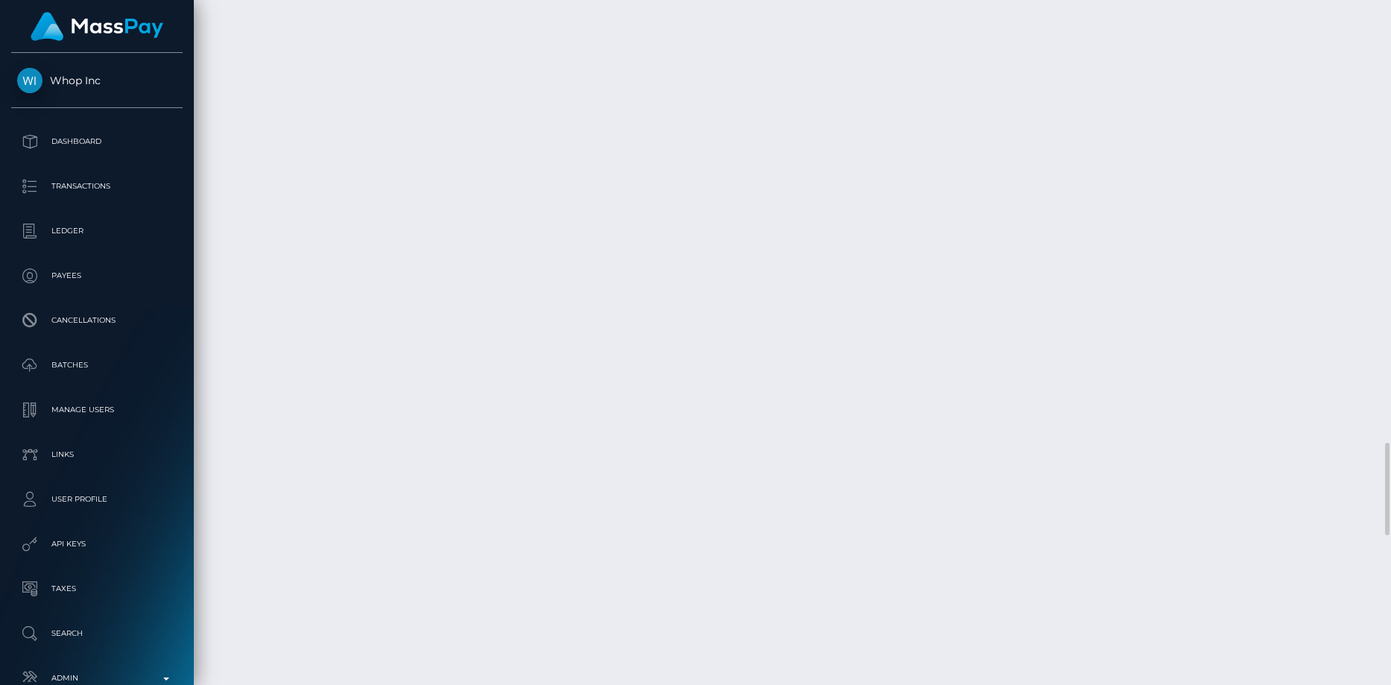
scroll to position [3579, 0]
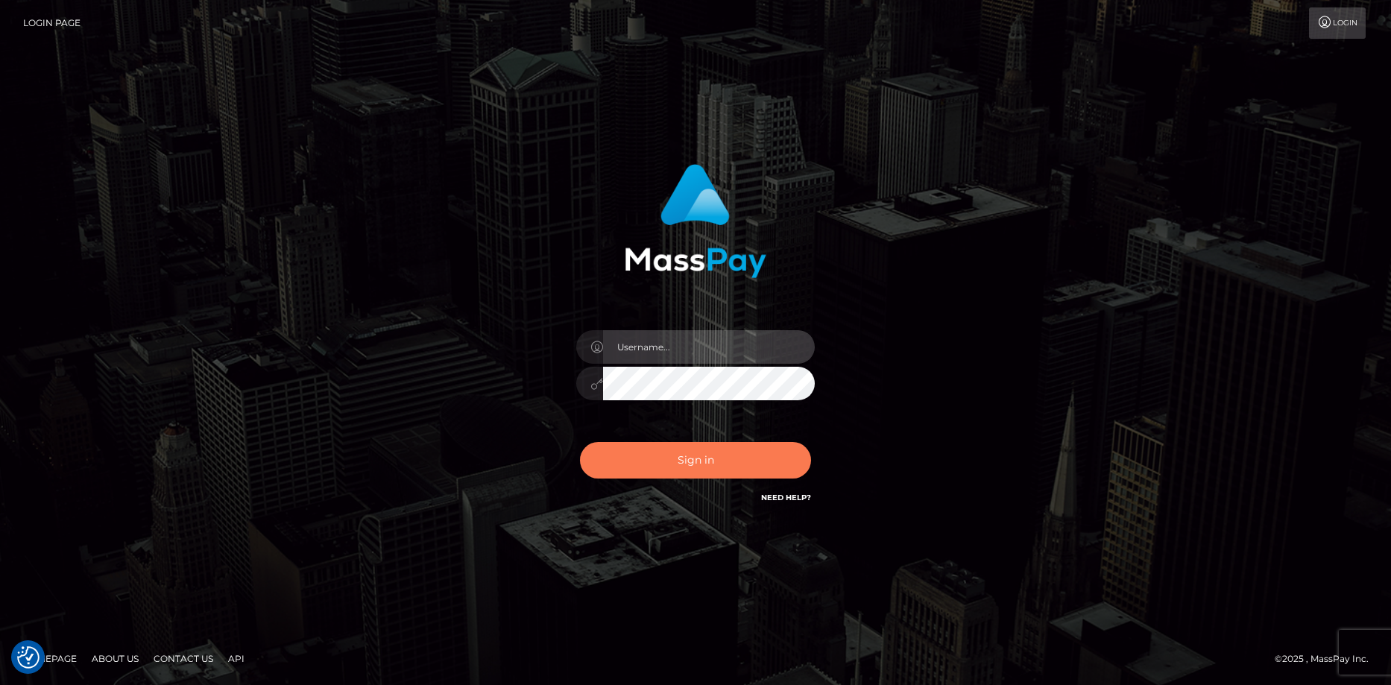
type input "[PERSON_NAME]"
click at [677, 459] on button "Sign in" at bounding box center [695, 460] width 231 height 37
type input "[PERSON_NAME]"
click at [682, 452] on button "Sign in" at bounding box center [695, 460] width 231 height 37
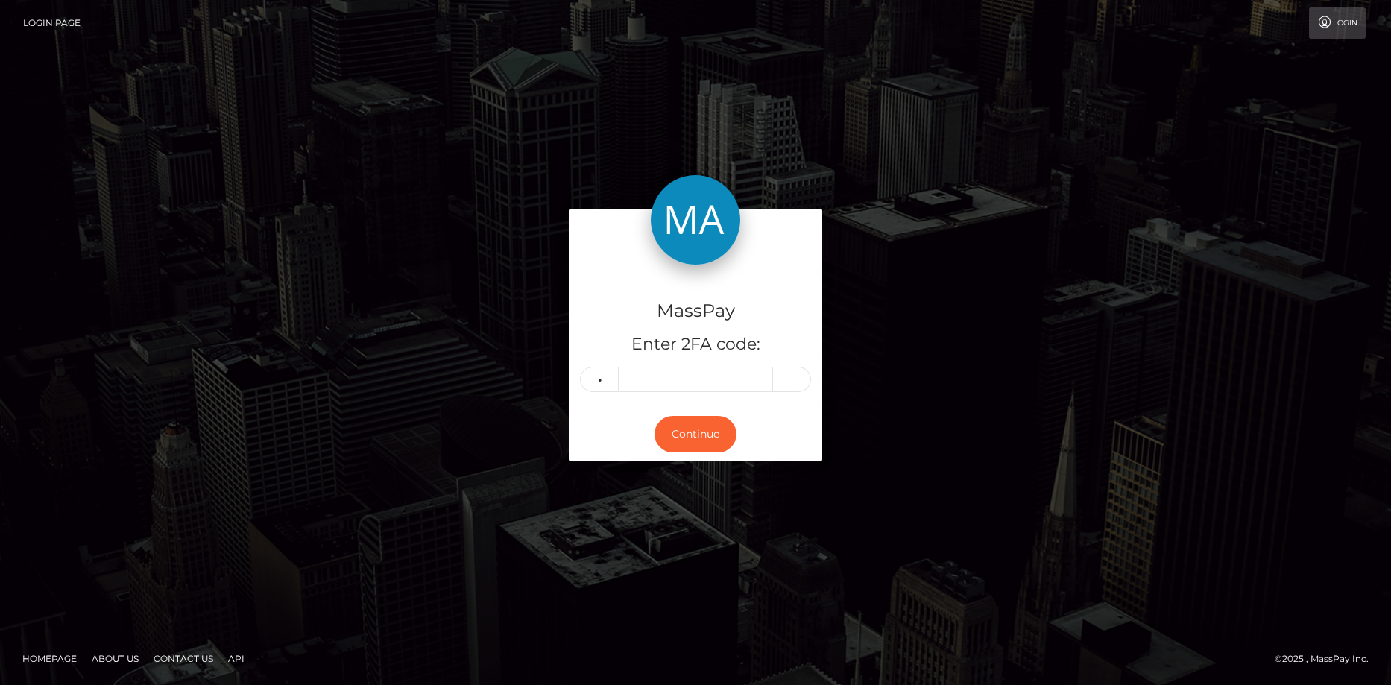
type input "4"
type input "3"
type input "6"
type input "2"
type input "3"
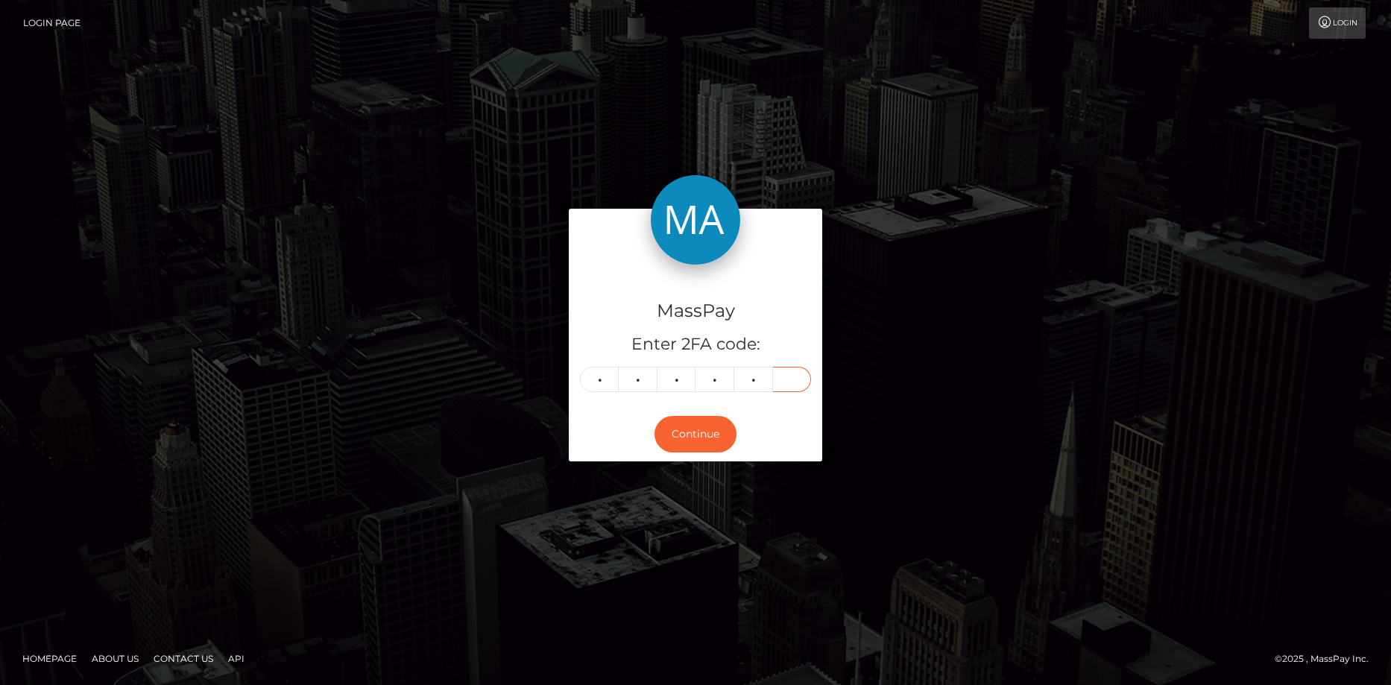
type input "0"
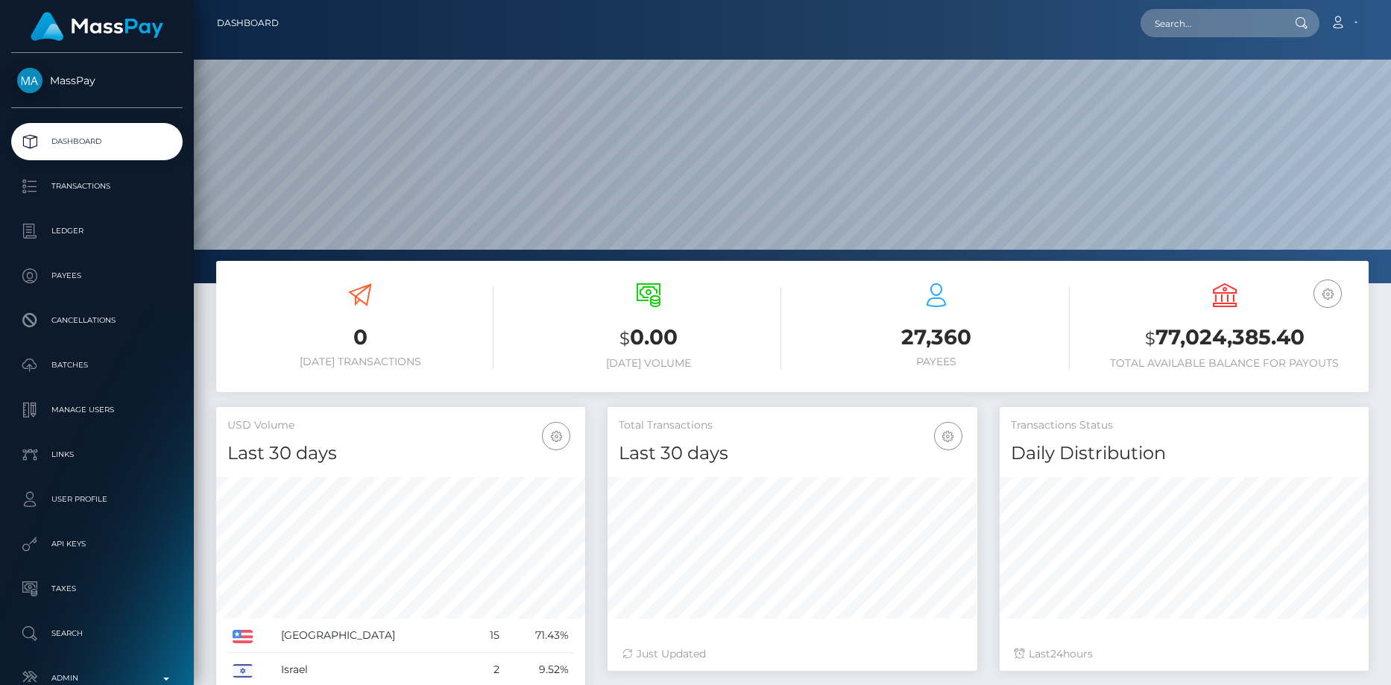
scroll to position [265, 370]
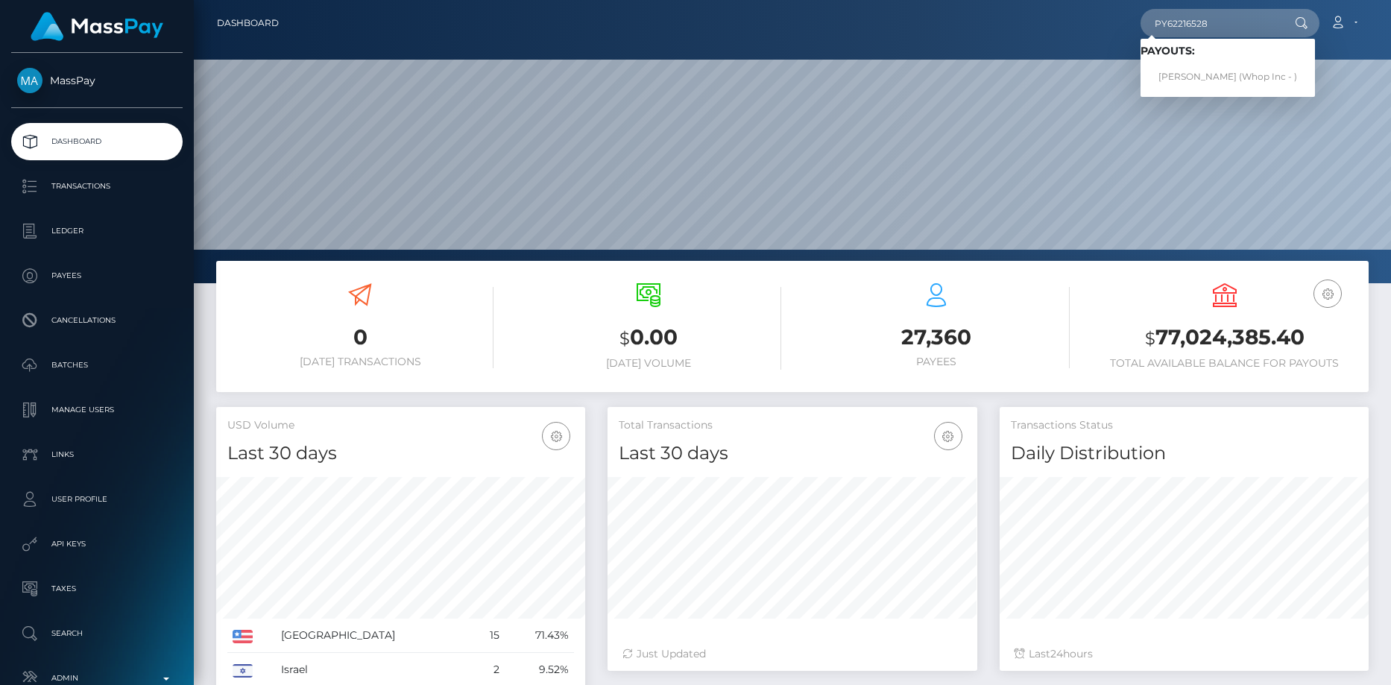
type input "PY62216528"
click at [1206, 72] on link "Abdul Rehman (Whop Inc - )" at bounding box center [1228, 77] width 174 height 28
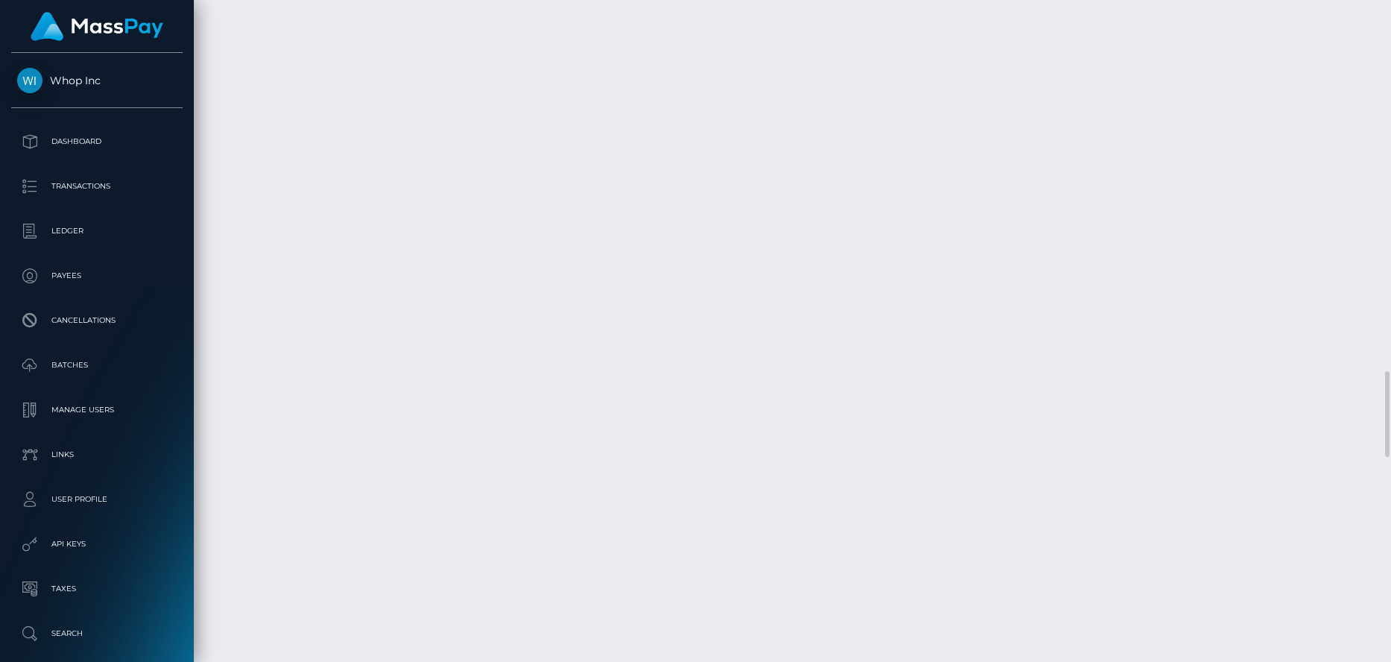
scroll to position [2323, 0]
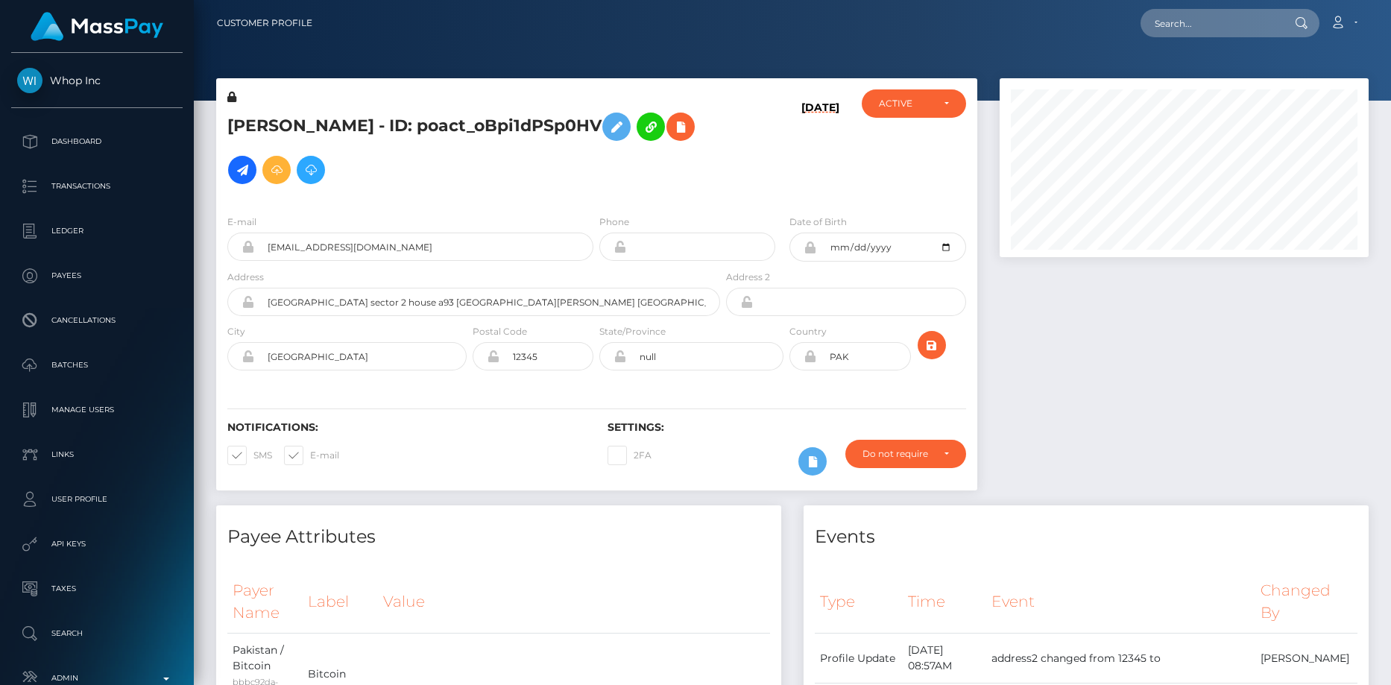
scroll to position [179, 370]
drag, startPoint x: 1271, startPoint y: 22, endPoint x: 1249, endPoint y: 25, distance: 22.6
click at [1271, 22] on input "text" at bounding box center [1211, 23] width 140 height 28
paste input "RQsVrIeg6O5o98e4ri4c3c"
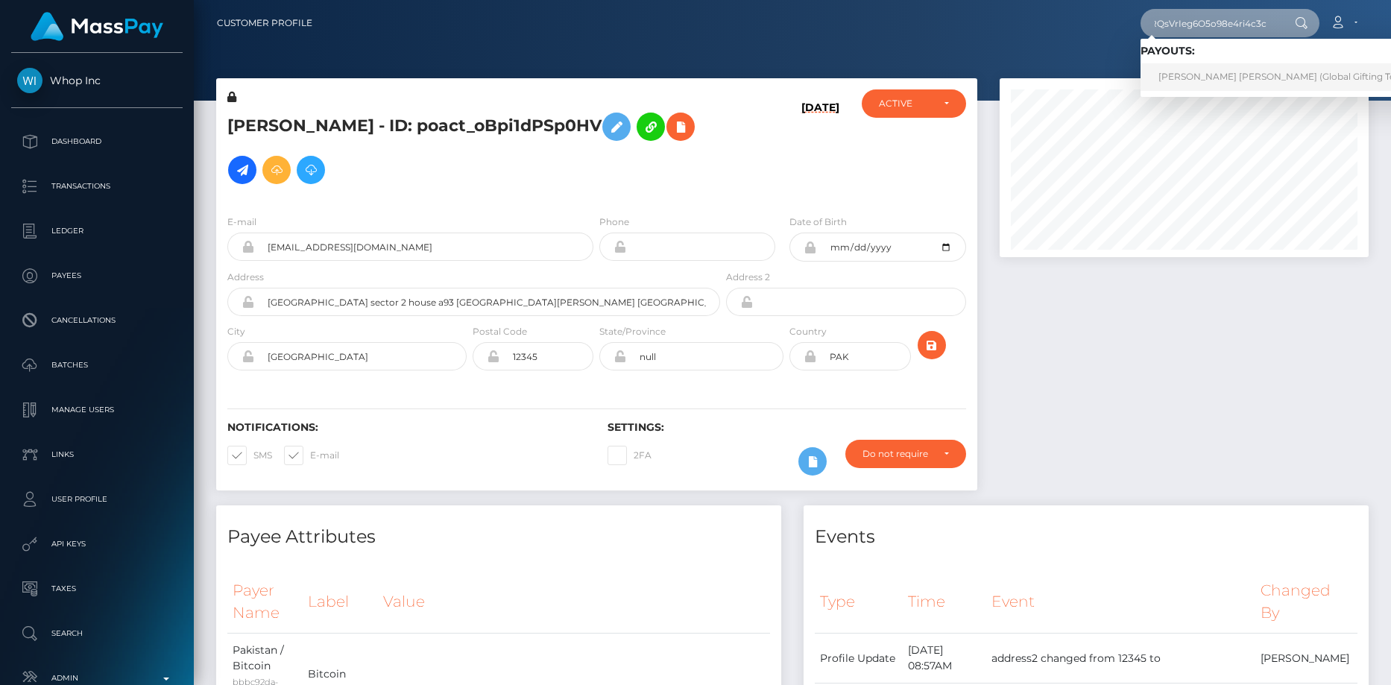
type input "RQsVrIeg6O5o98e4ri4c3c"
click at [1184, 72] on link "[PERSON_NAME] [PERSON_NAME] (Global Gifting Technologies Inc - Throne)" at bounding box center [1331, 77] width 381 height 28
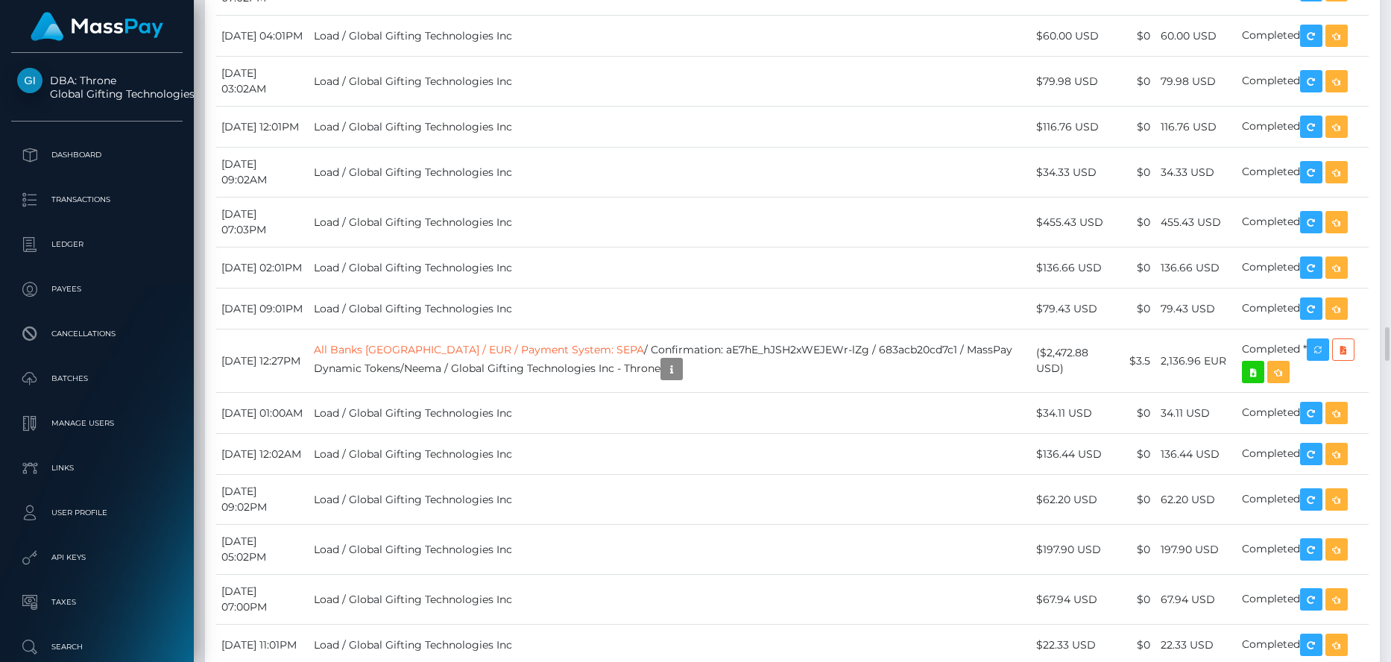
scroll to position [179, 370]
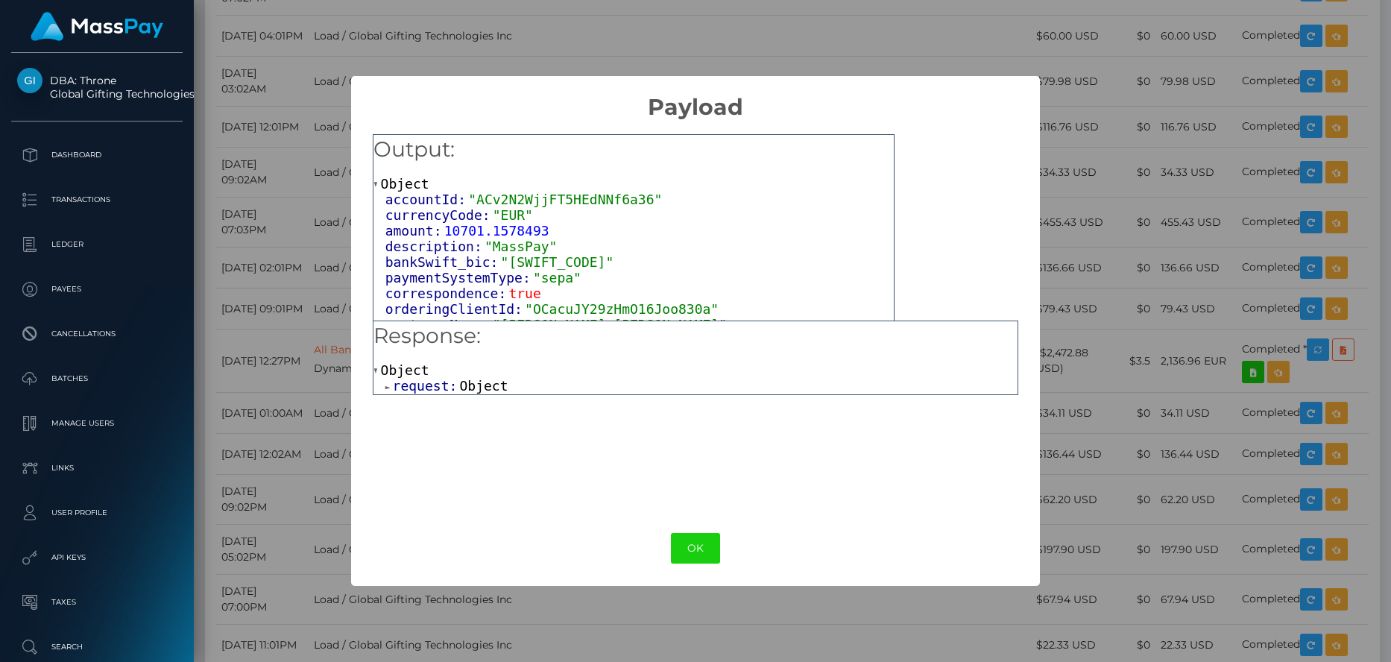
click at [442, 391] on span "request:" at bounding box center [426, 386] width 67 height 16
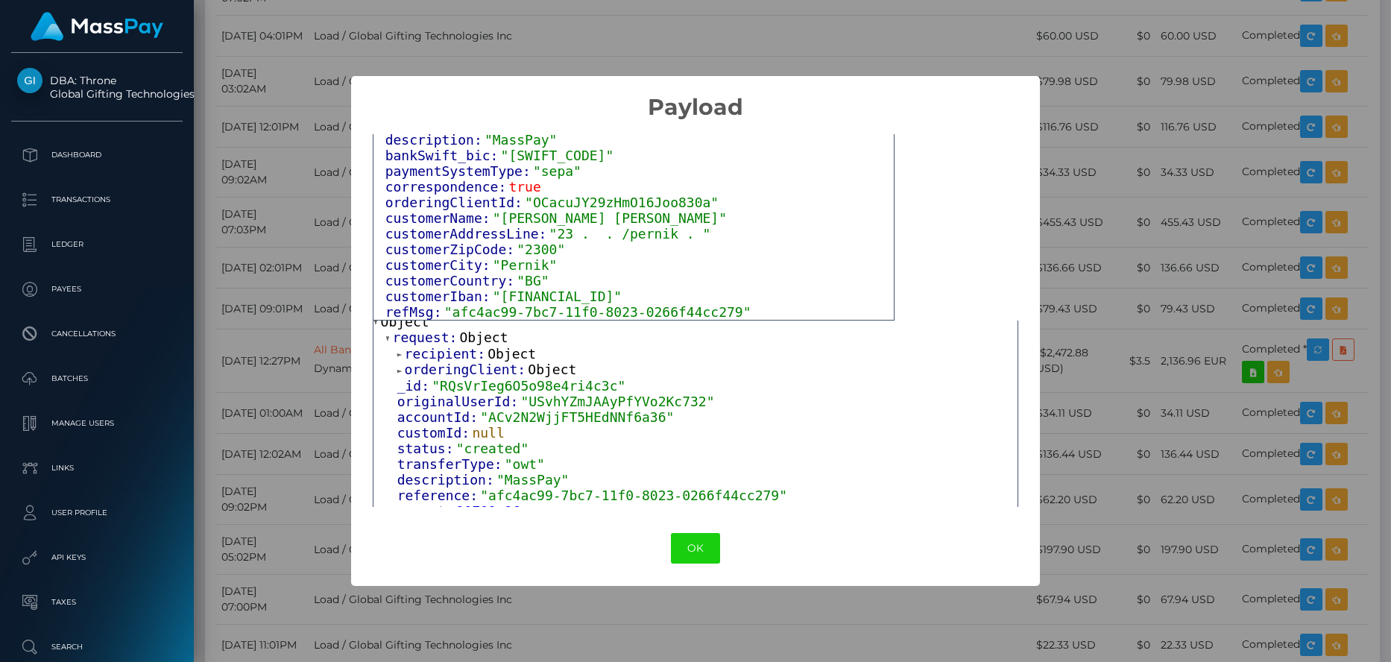
scroll to position [75, 0]
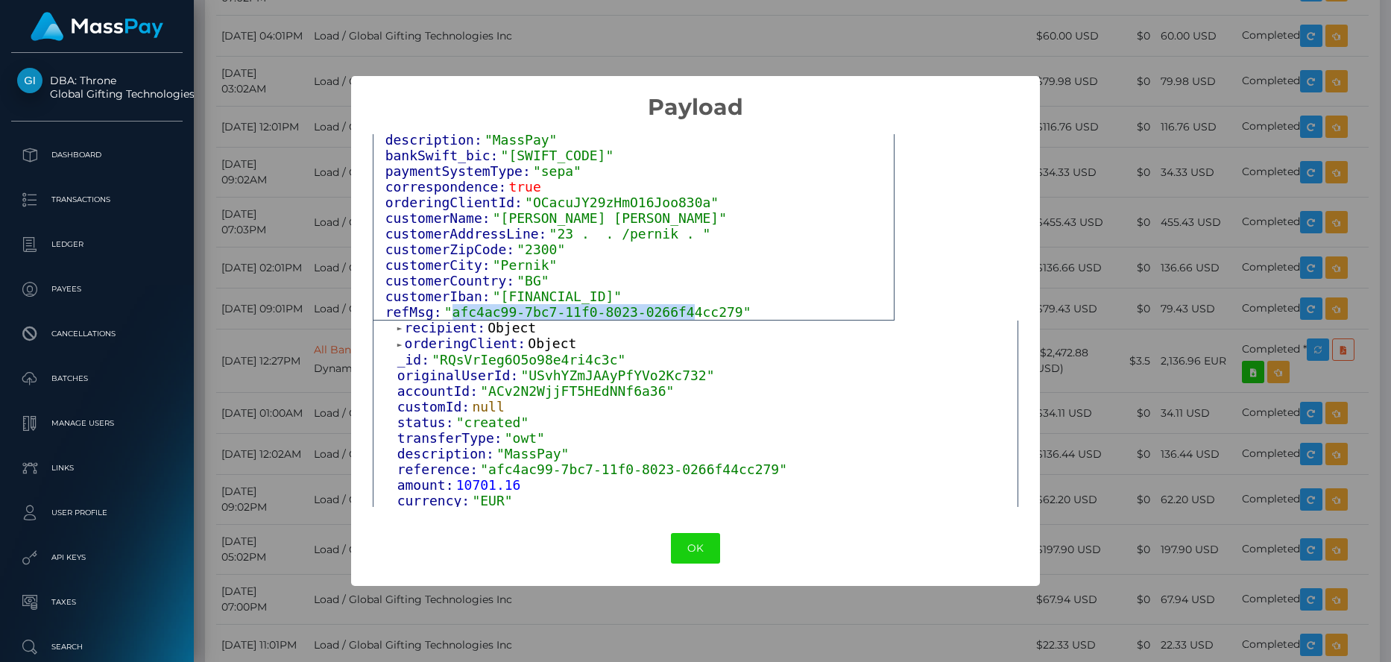
drag, startPoint x: 448, startPoint y: 309, endPoint x: 665, endPoint y: 307, distance: 217.0
click at [665, 307] on span ""afc4ac99-7bc7-11f0-8023-0266f44cc279"" at bounding box center [597, 312] width 307 height 16
click at [602, 293] on span ""LT073250063070633492"" at bounding box center [557, 297] width 129 height 16
copy span "LT073250063070633492"
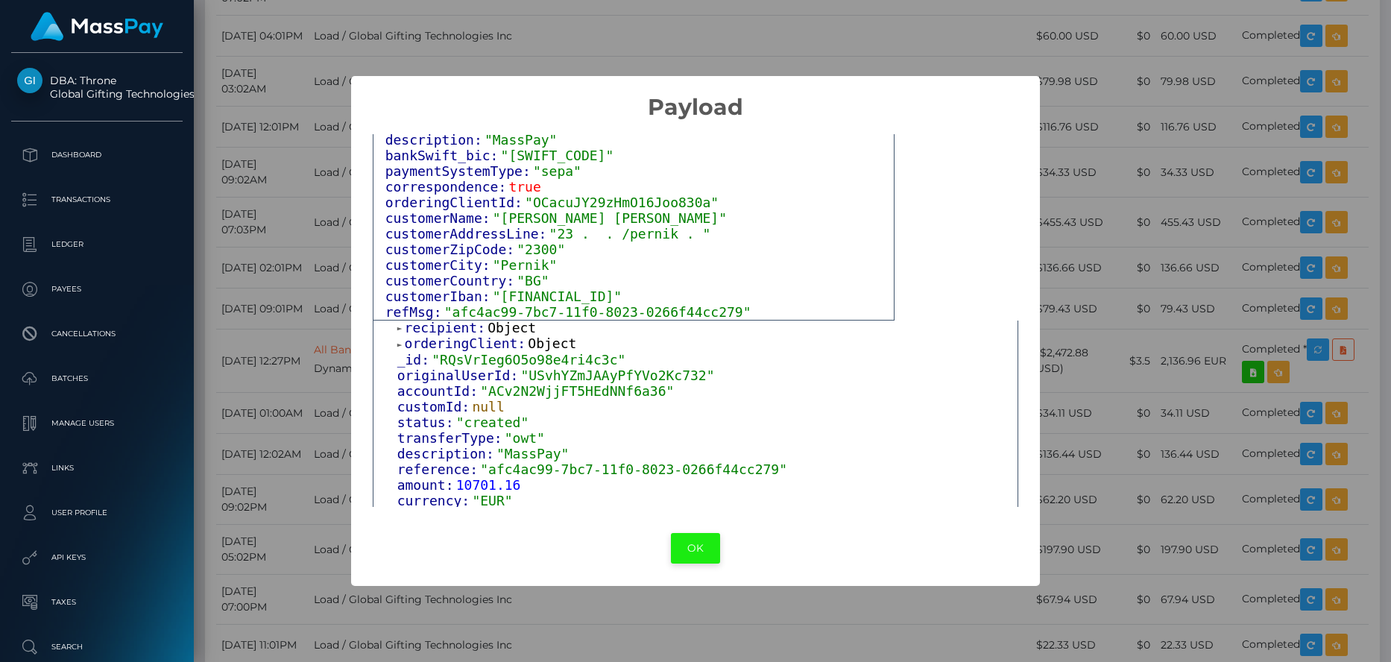
click at [678, 542] on button "OK" at bounding box center [695, 548] width 49 height 31
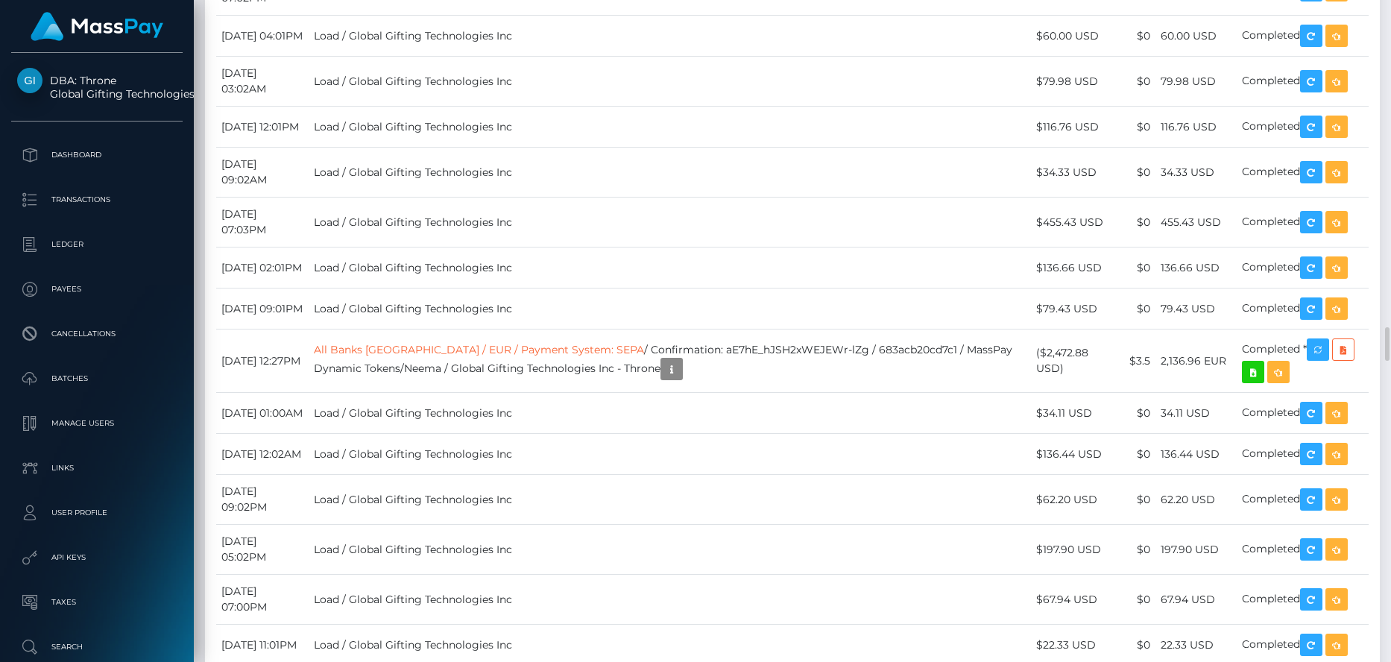
copy td "RQsVrIeg6O5o98e4ri4c3c"
